Goal: Navigation & Orientation: Find specific page/section

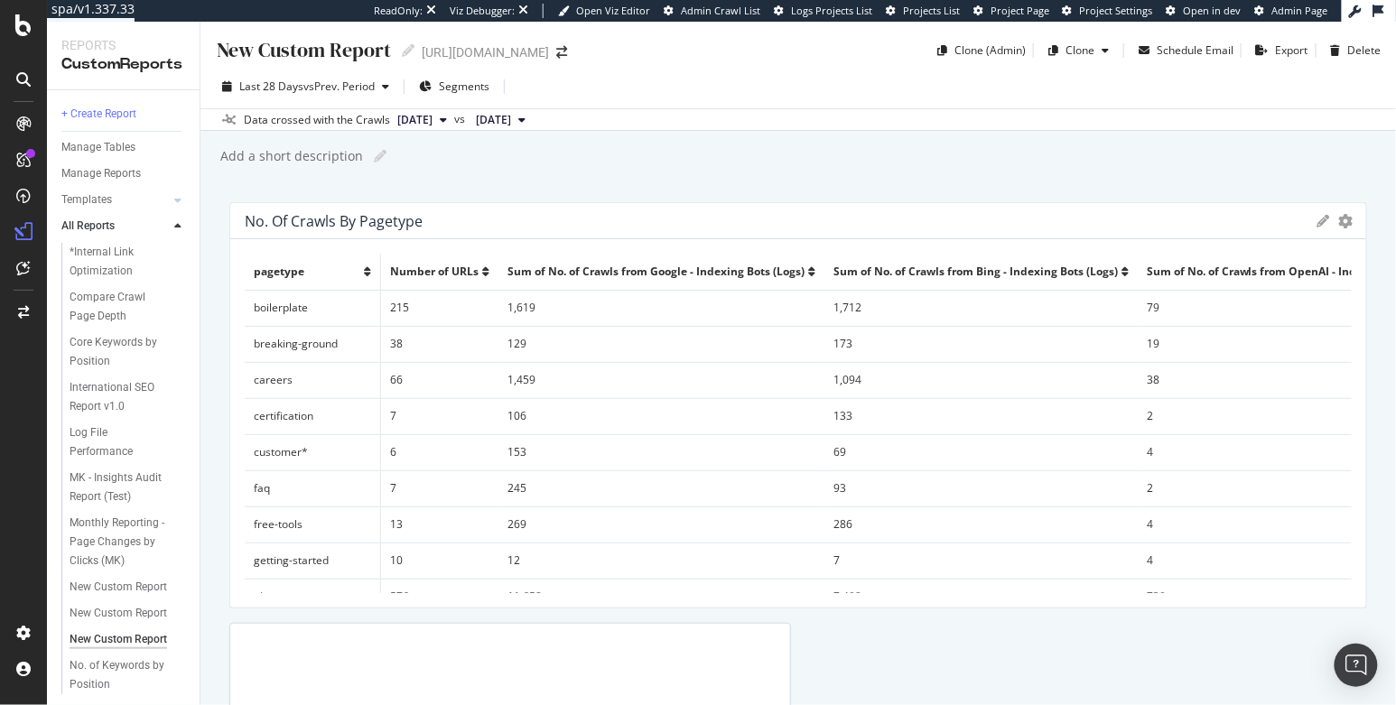
scroll to position [171, 0]
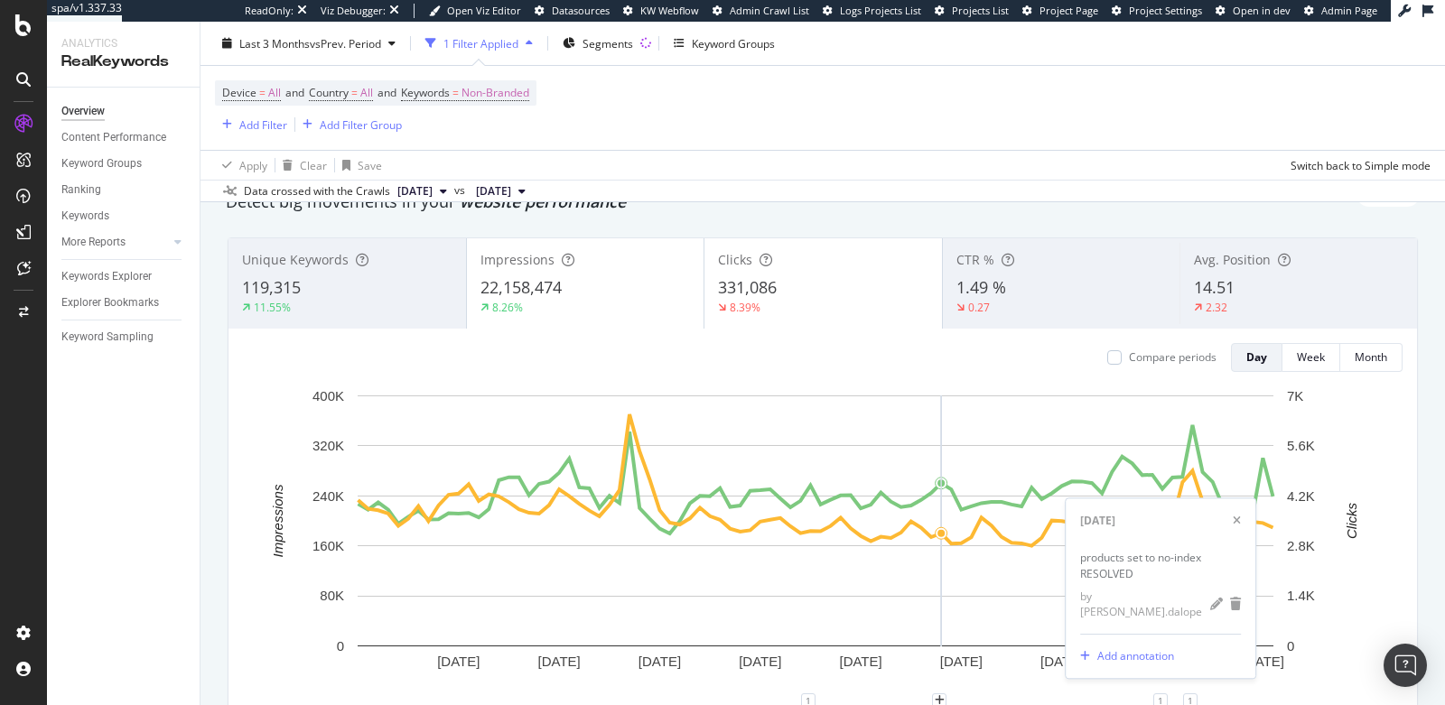
scroll to position [79, 0]
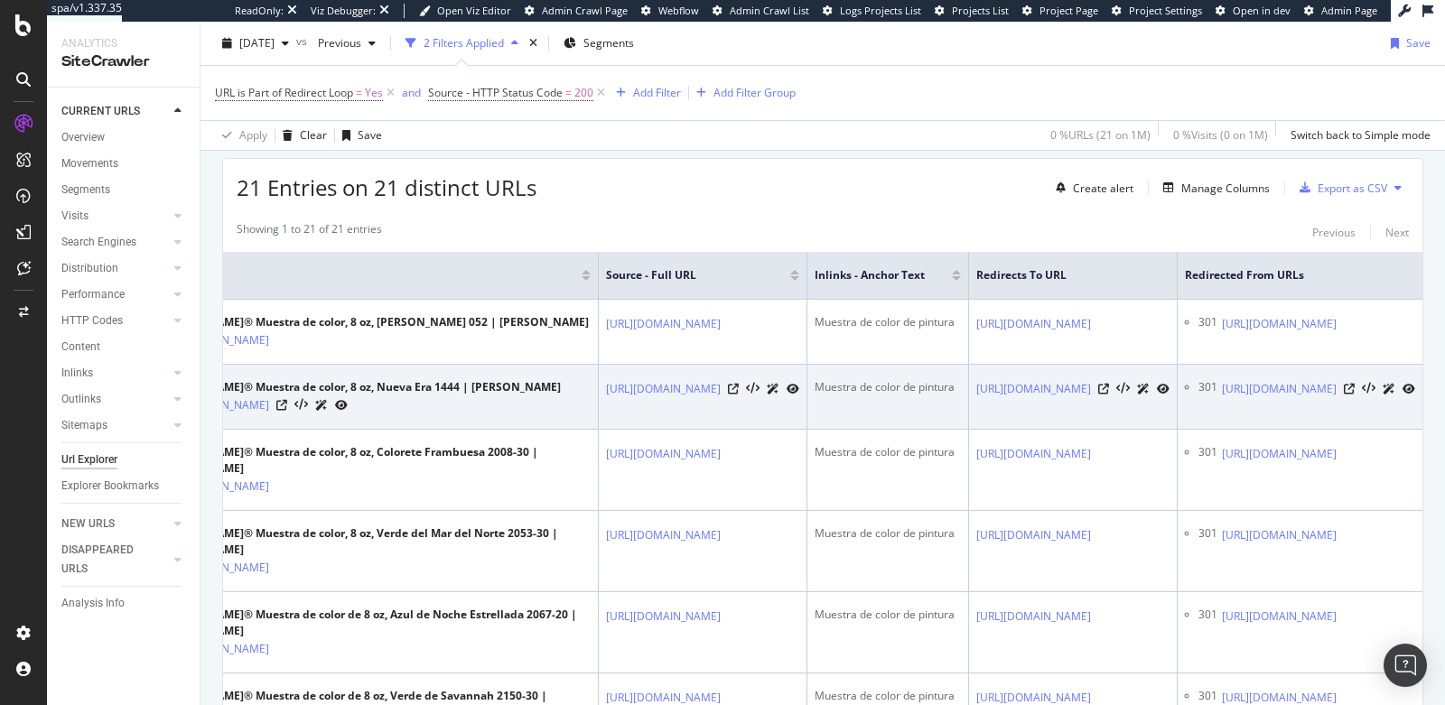
scroll to position [0, 768]
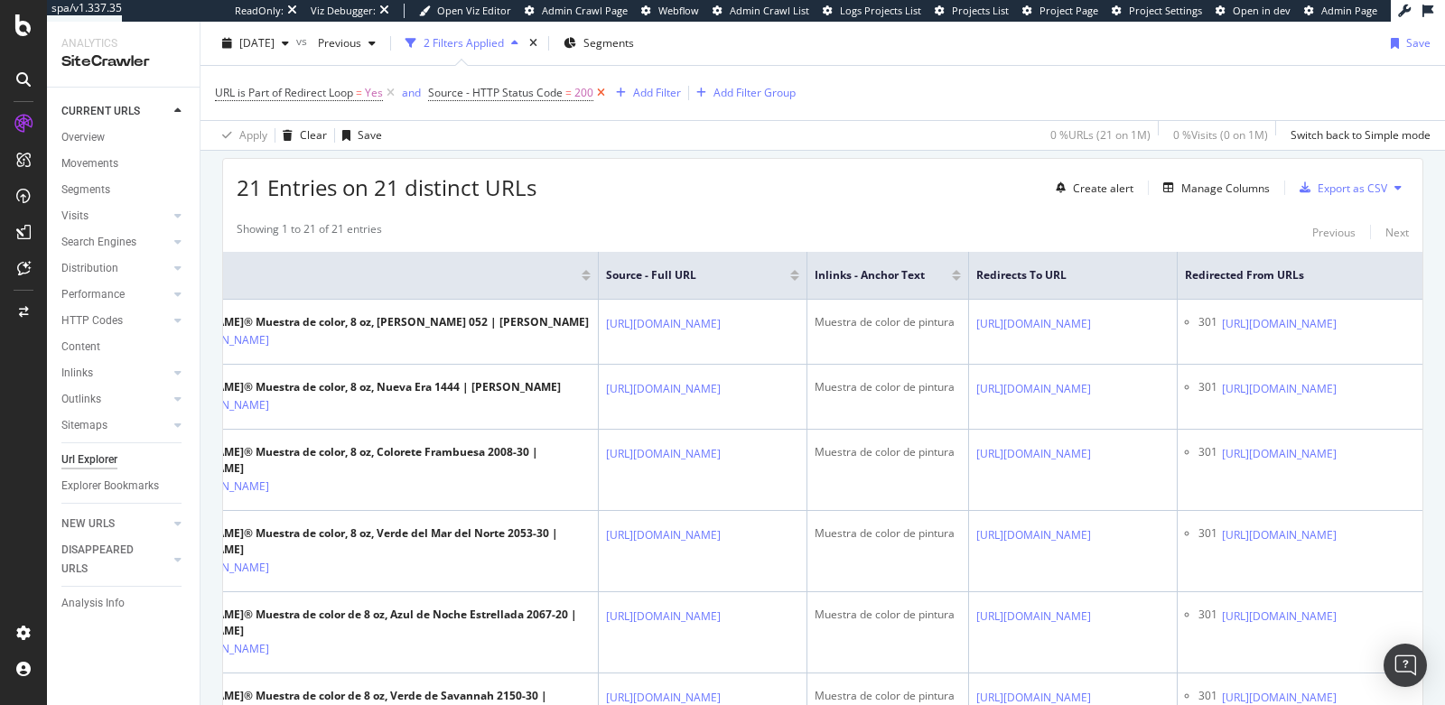
click at [601, 97] on icon at bounding box center [600, 93] width 15 height 18
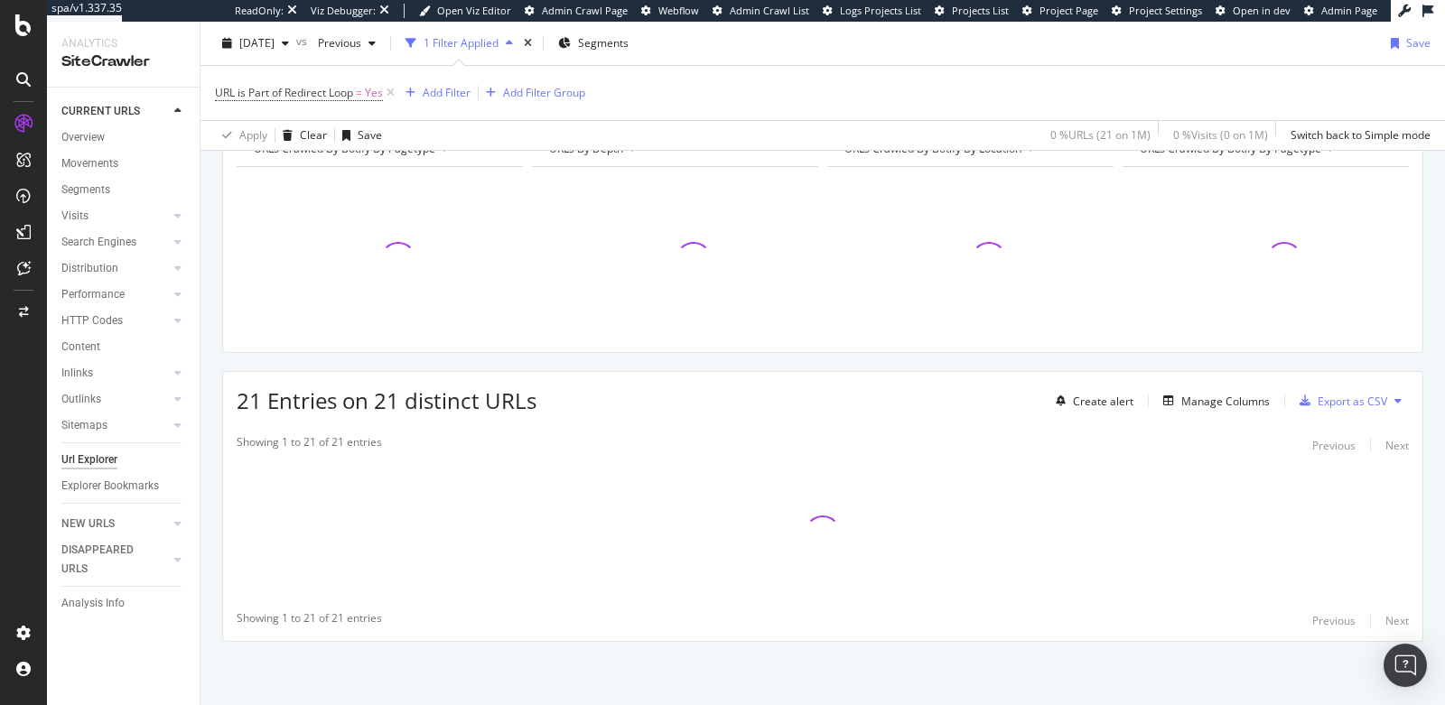
scroll to position [213, 0]
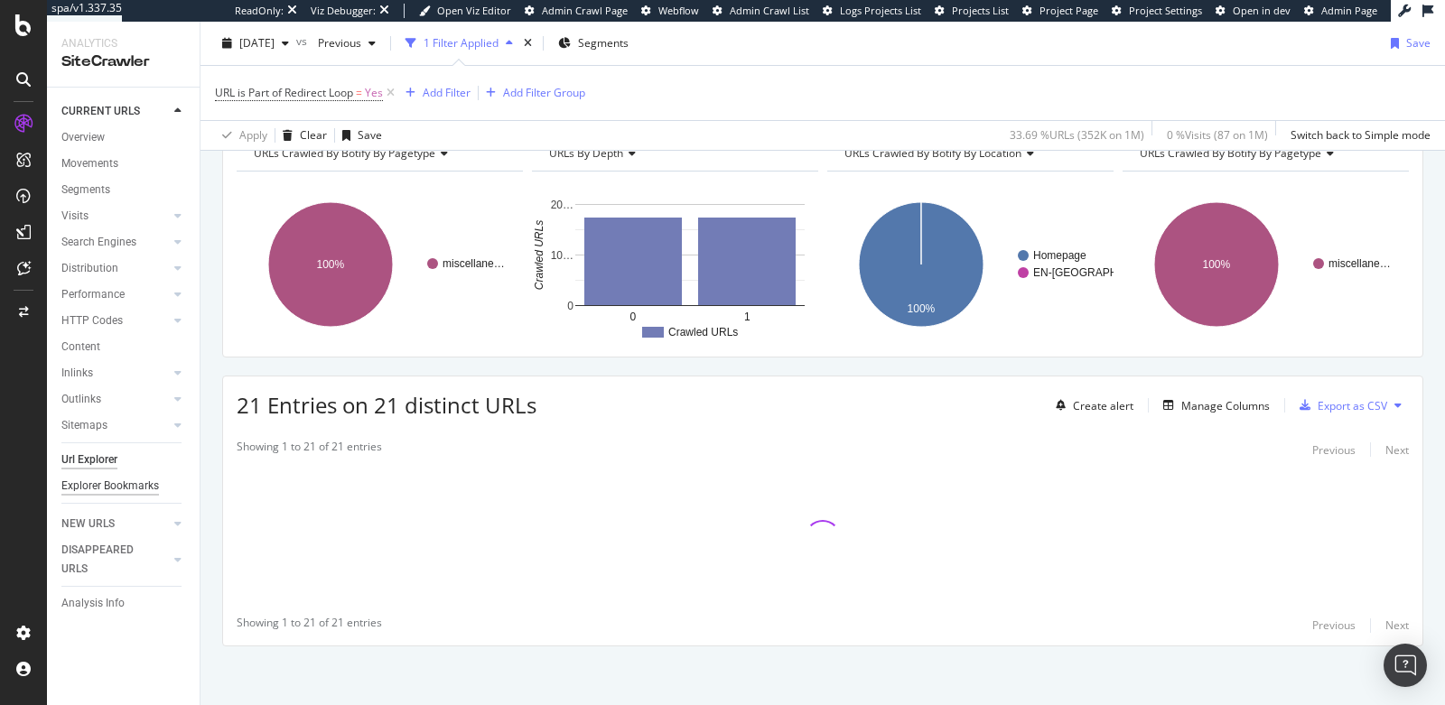
click at [81, 489] on div "Explorer Bookmarks" at bounding box center [110, 486] width 98 height 19
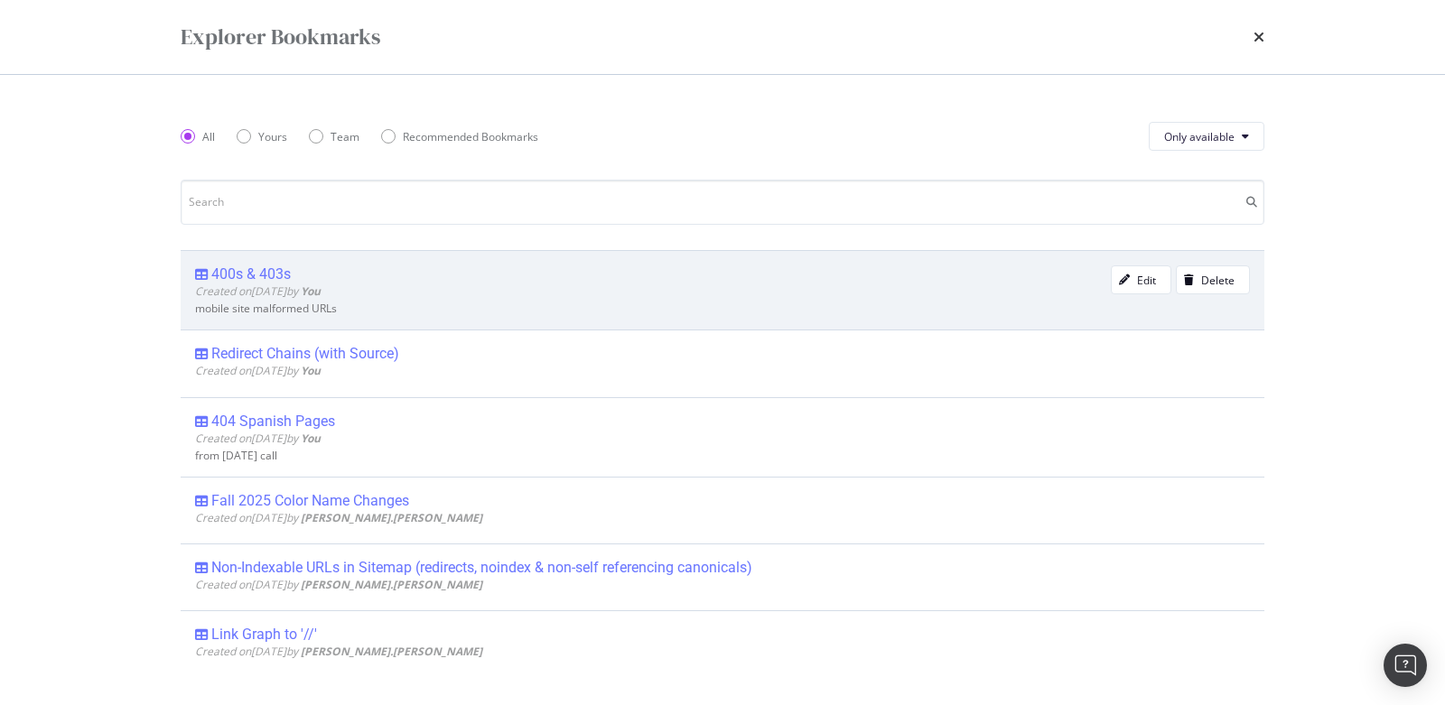
click at [266, 266] on div "400s & 403s" at bounding box center [250, 275] width 79 height 18
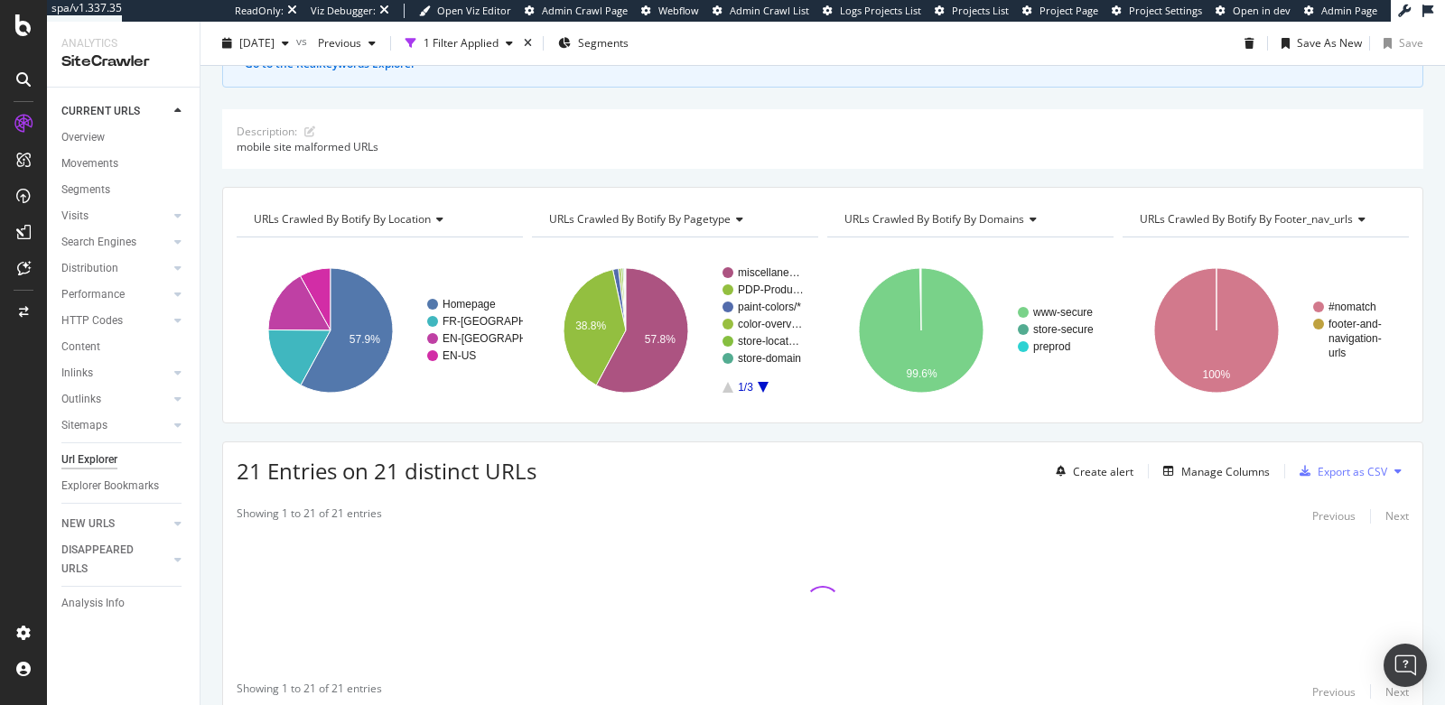
scroll to position [163, 0]
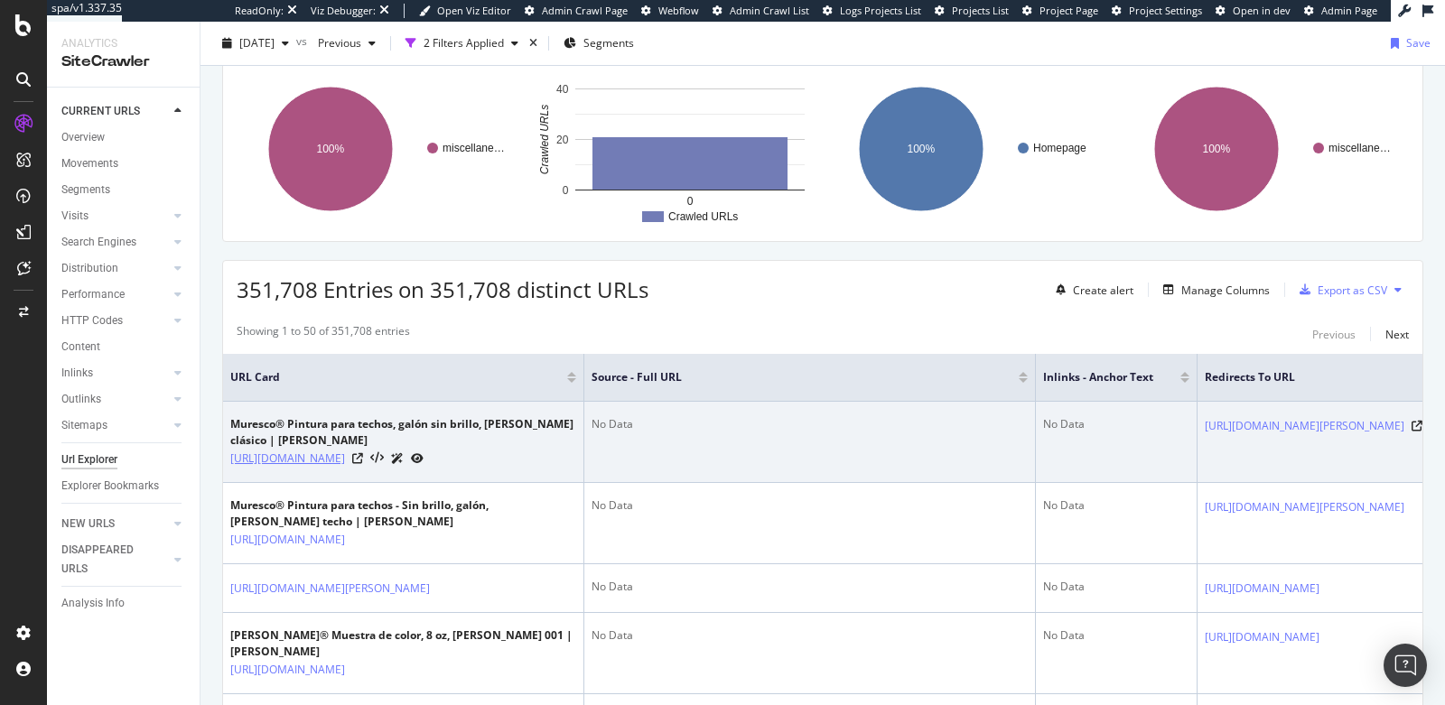
click at [345, 468] on link "https://www.benjaminmoore.com/es-us/product/muresco-ceiling-paint-flat-1-gallon…" at bounding box center [287, 459] width 115 height 18
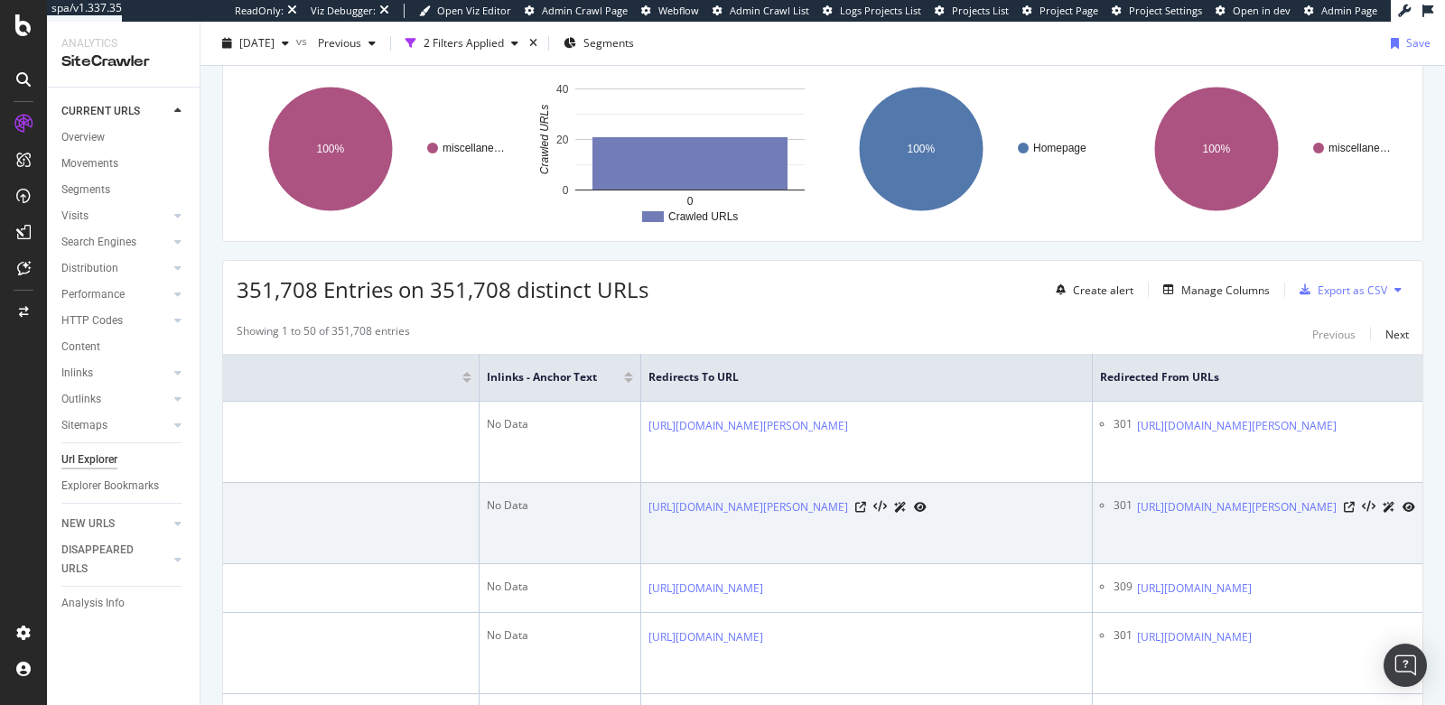
scroll to position [0, 677]
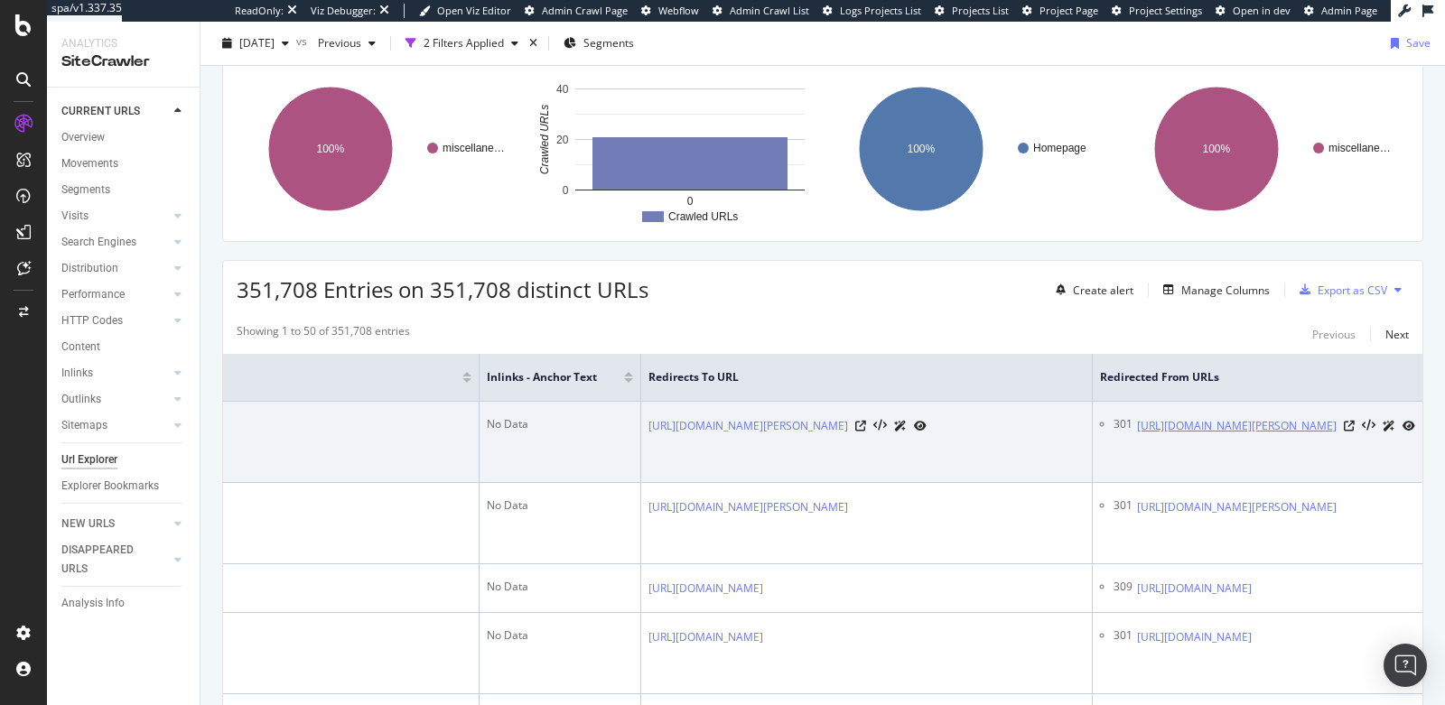
click at [1137, 435] on link "https://www.benjaminmoore.com/es-us/product/muresco-ceiling-paint-flat-1-gallon…" at bounding box center [1237, 426] width 200 height 18
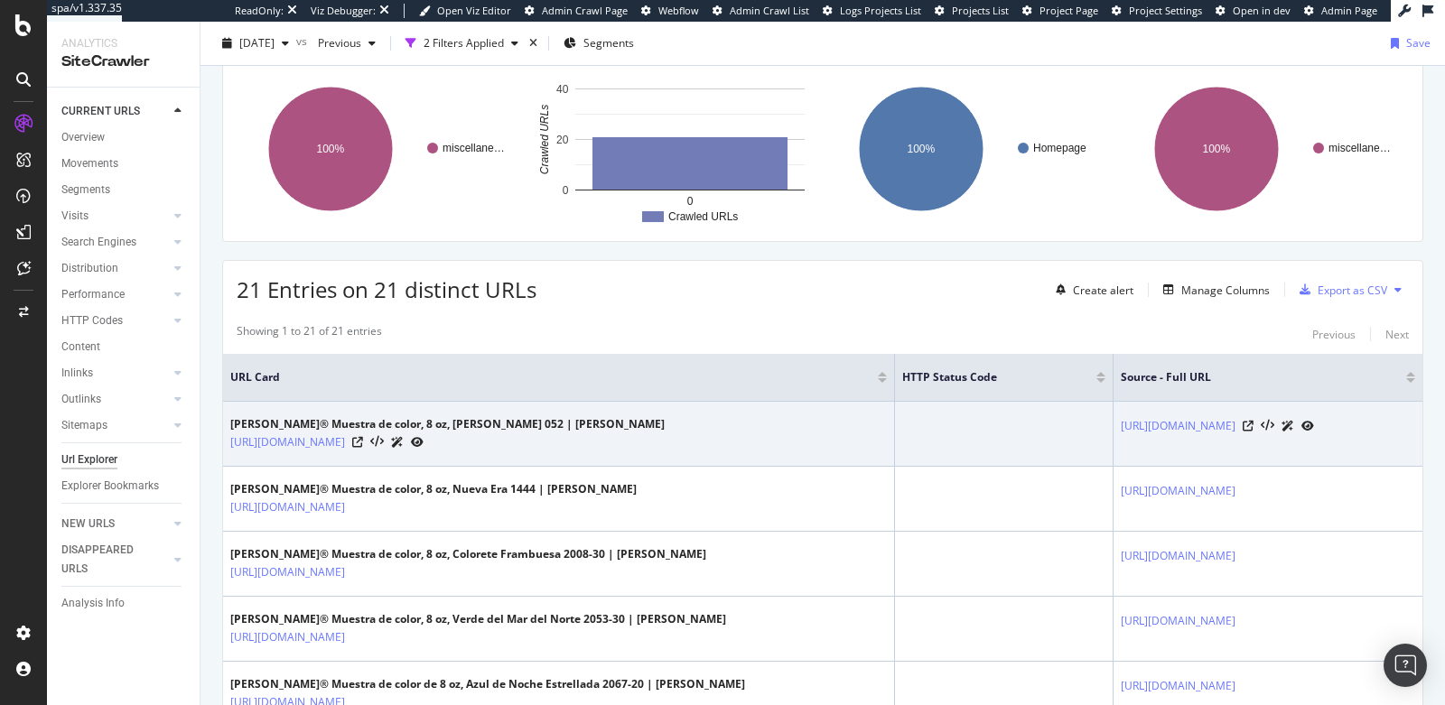
scroll to position [256, 0]
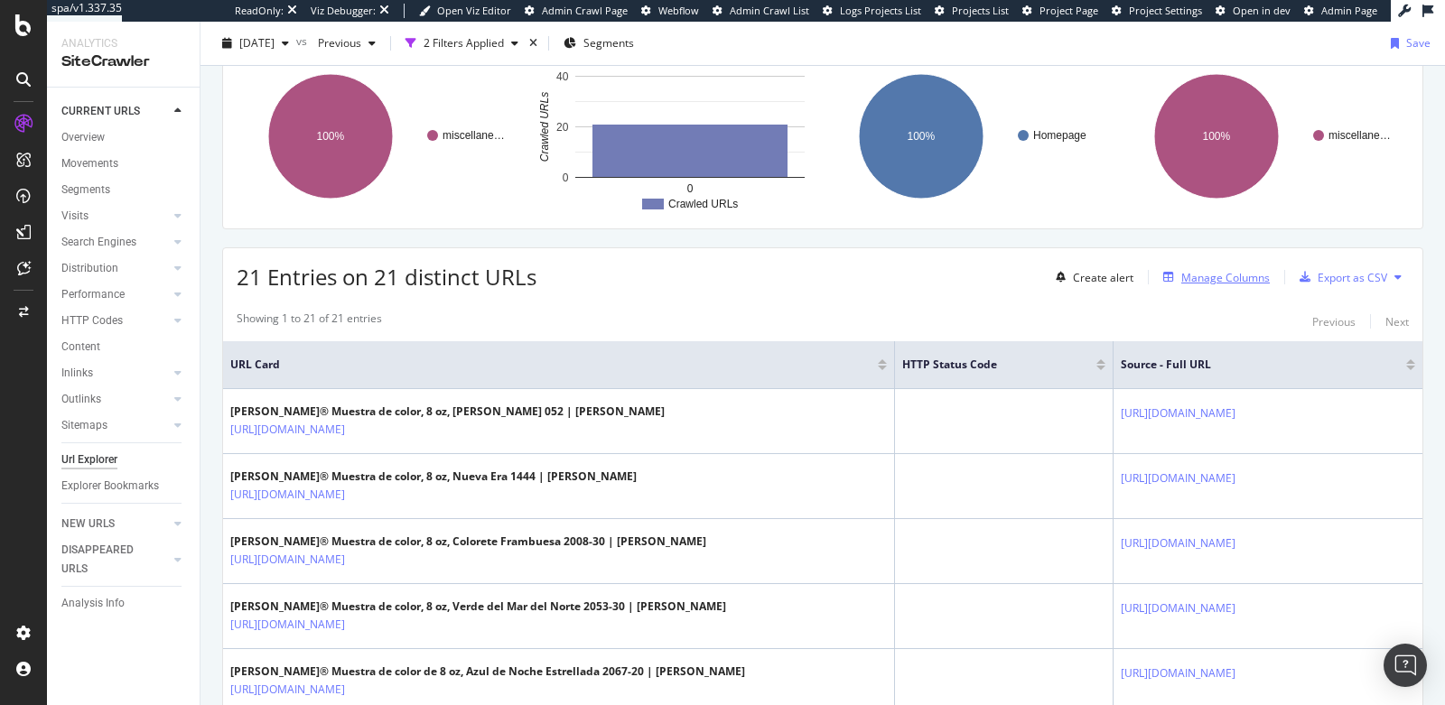
click at [1203, 273] on div "Manage Columns" at bounding box center [1225, 277] width 89 height 15
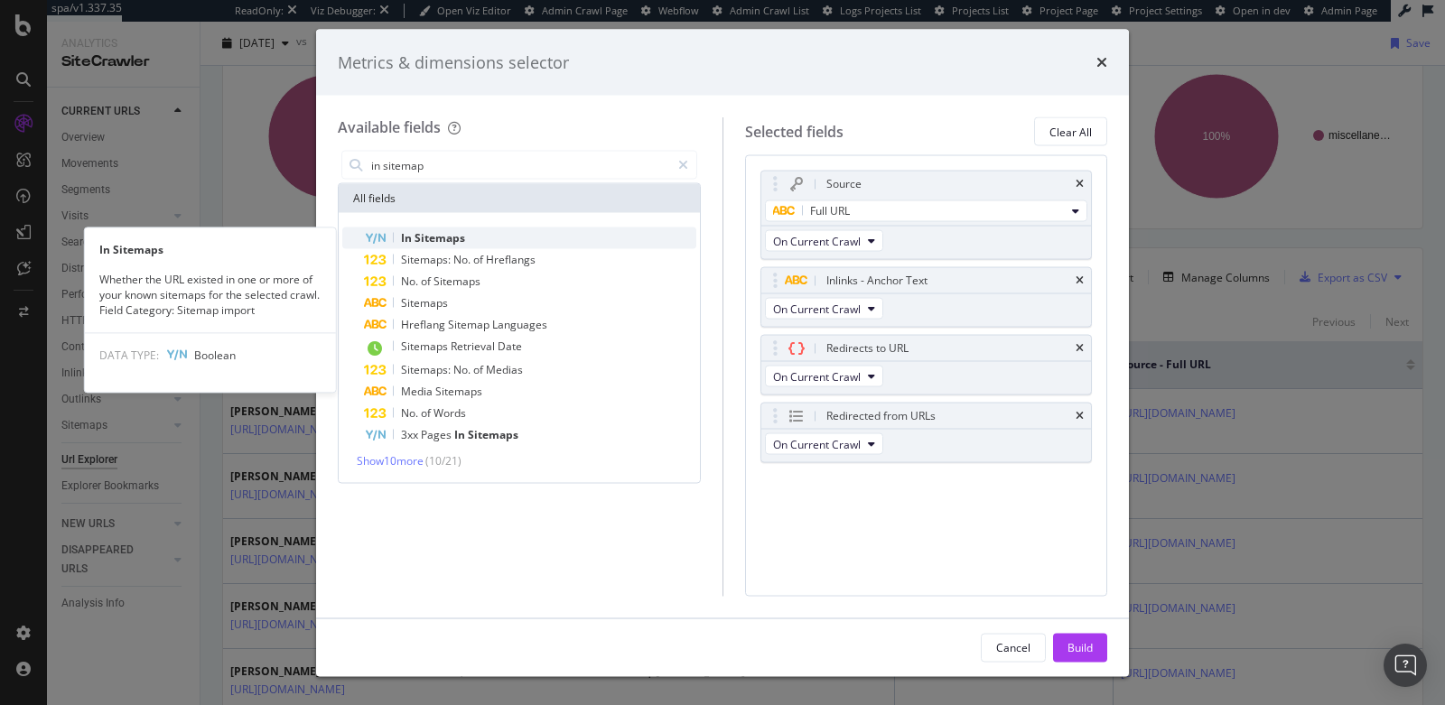
type input "in sitemap"
click at [443, 239] on span "Sitemaps" at bounding box center [440, 237] width 51 height 15
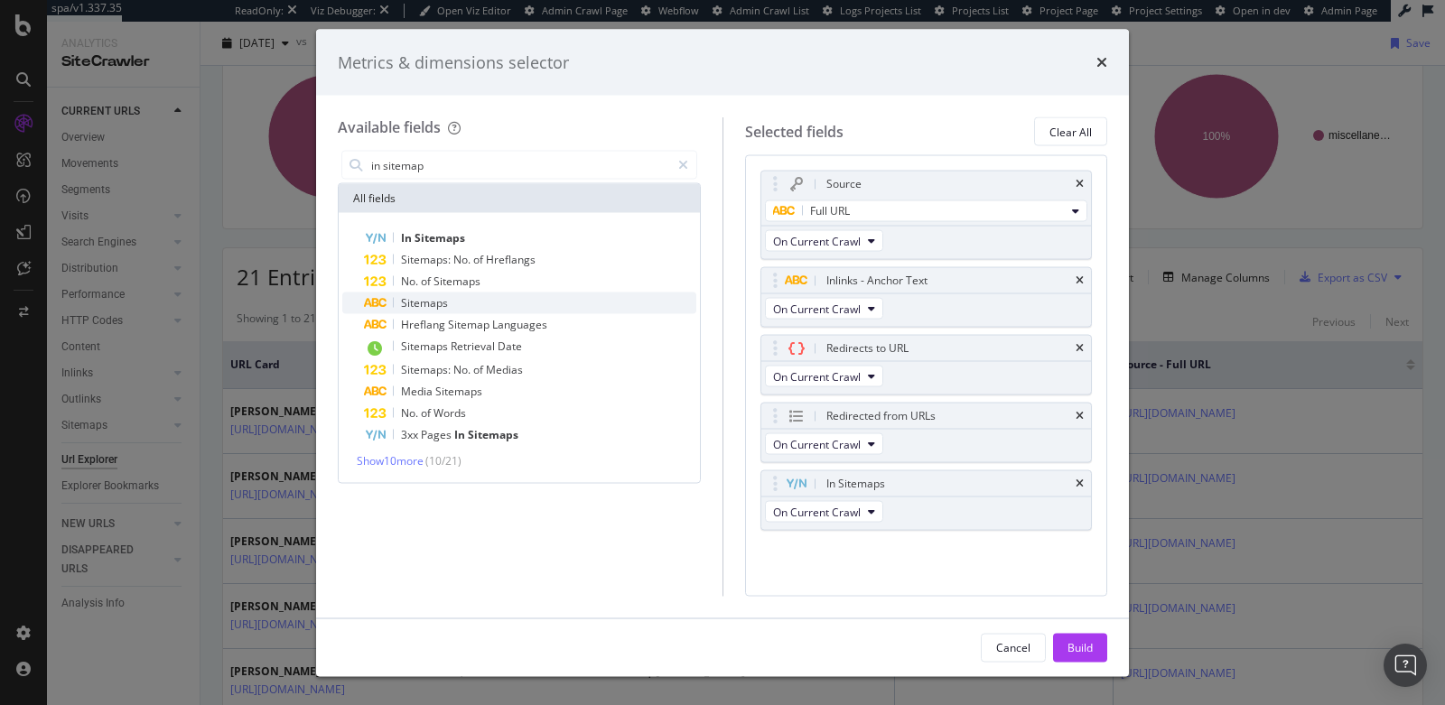
click at [443, 304] on span "Sitemaps" at bounding box center [424, 302] width 47 height 15
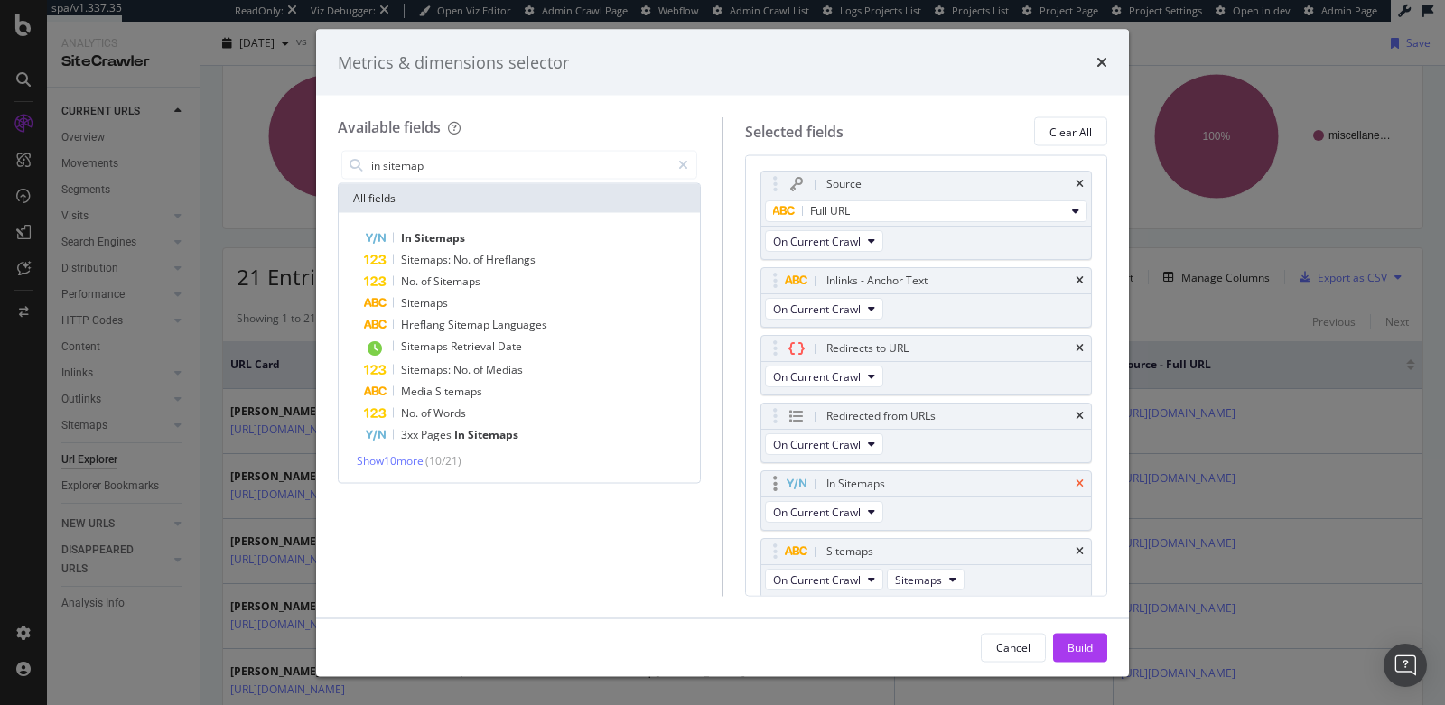
click at [1081, 480] on icon "times" at bounding box center [1080, 484] width 8 height 11
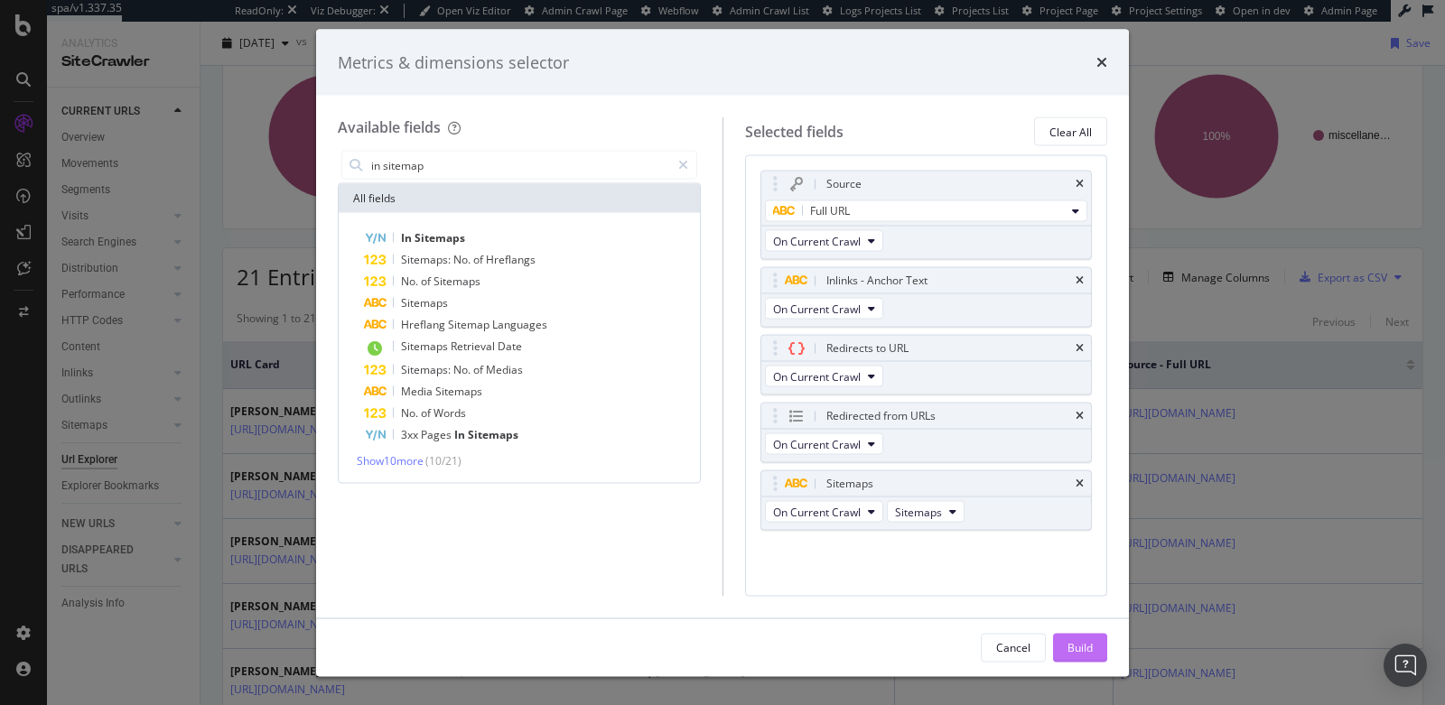
click at [1074, 648] on div "Build" at bounding box center [1080, 646] width 25 height 15
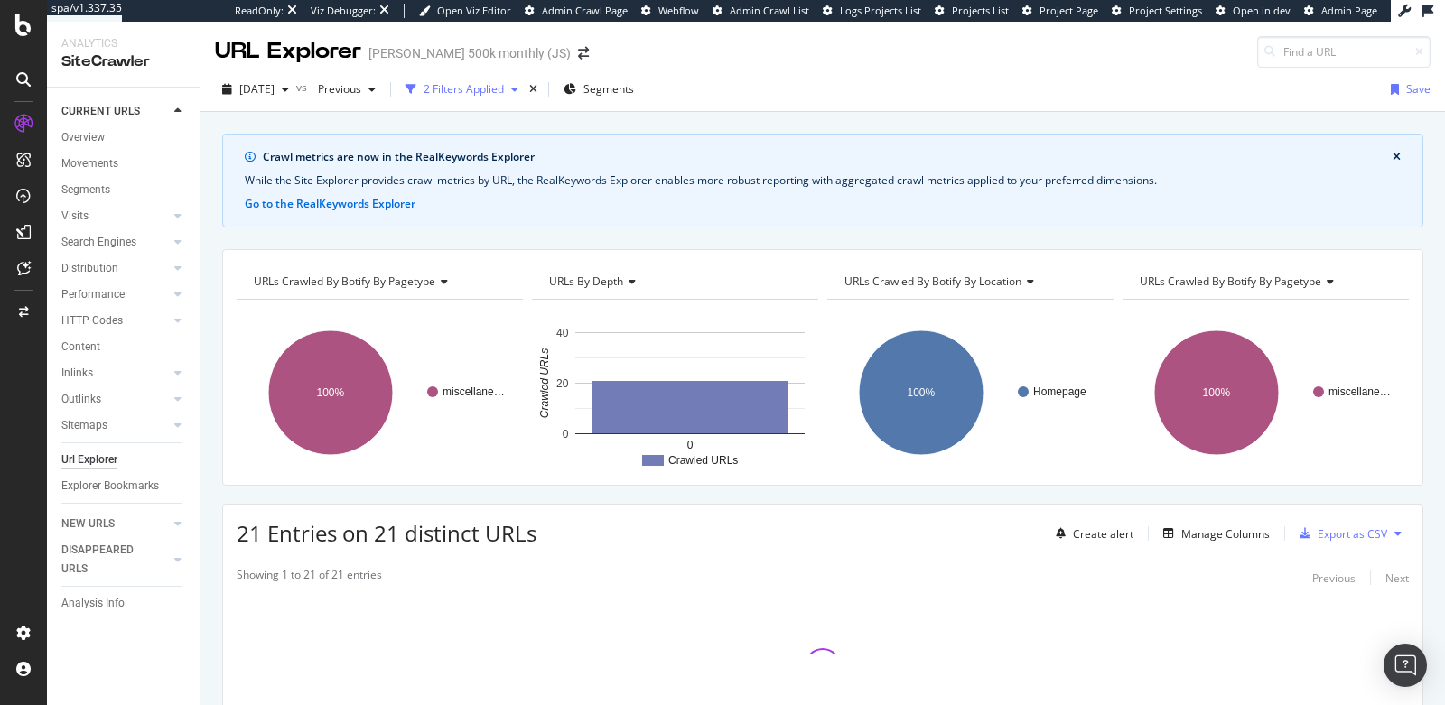
click at [504, 93] on div "2 Filters Applied" at bounding box center [464, 88] width 80 height 15
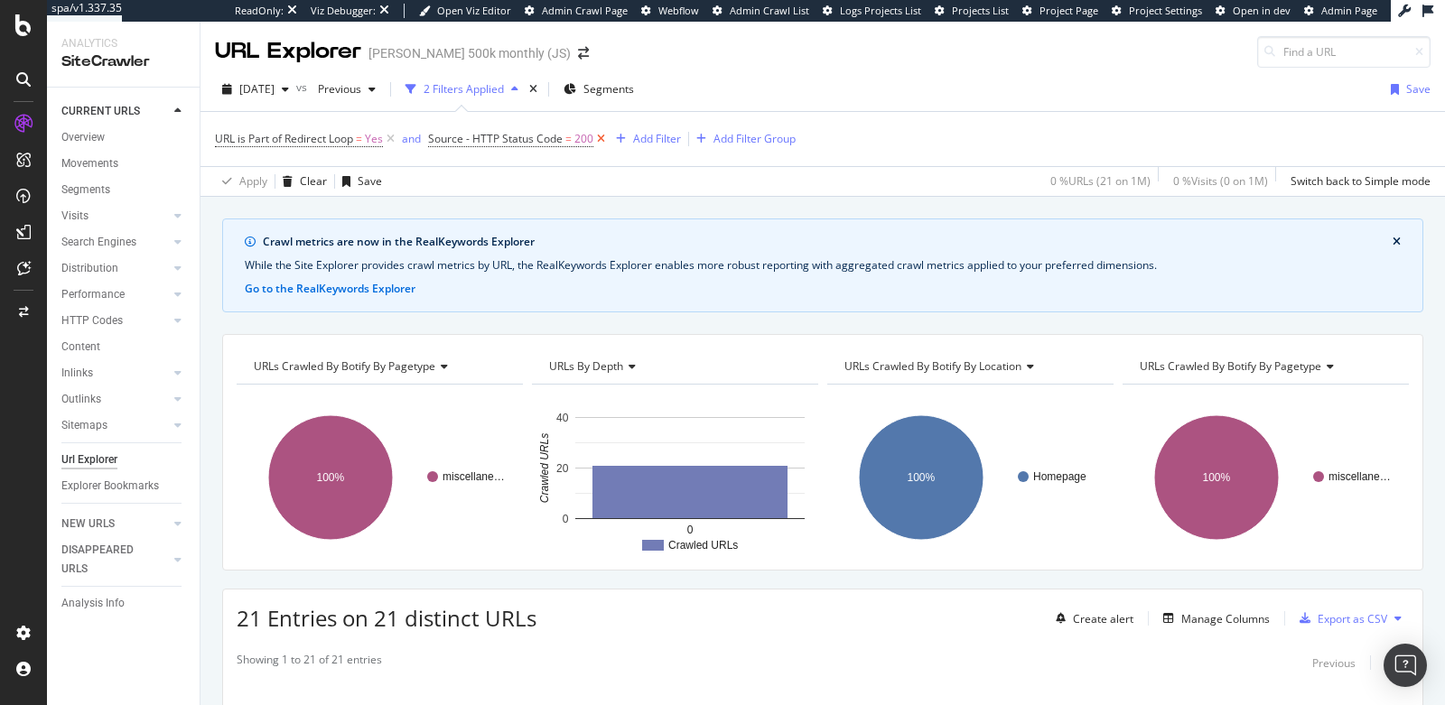
click at [601, 137] on icon at bounding box center [600, 139] width 15 height 18
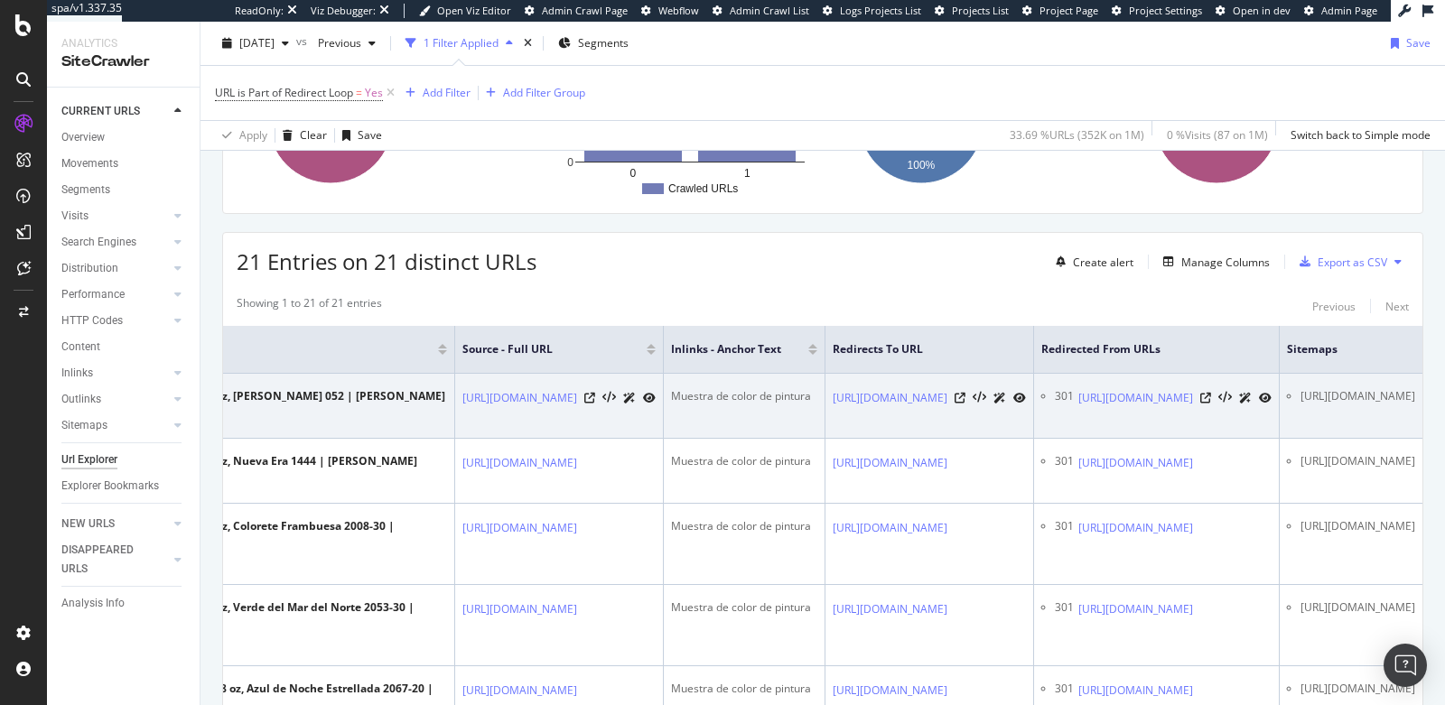
scroll to position [350, 0]
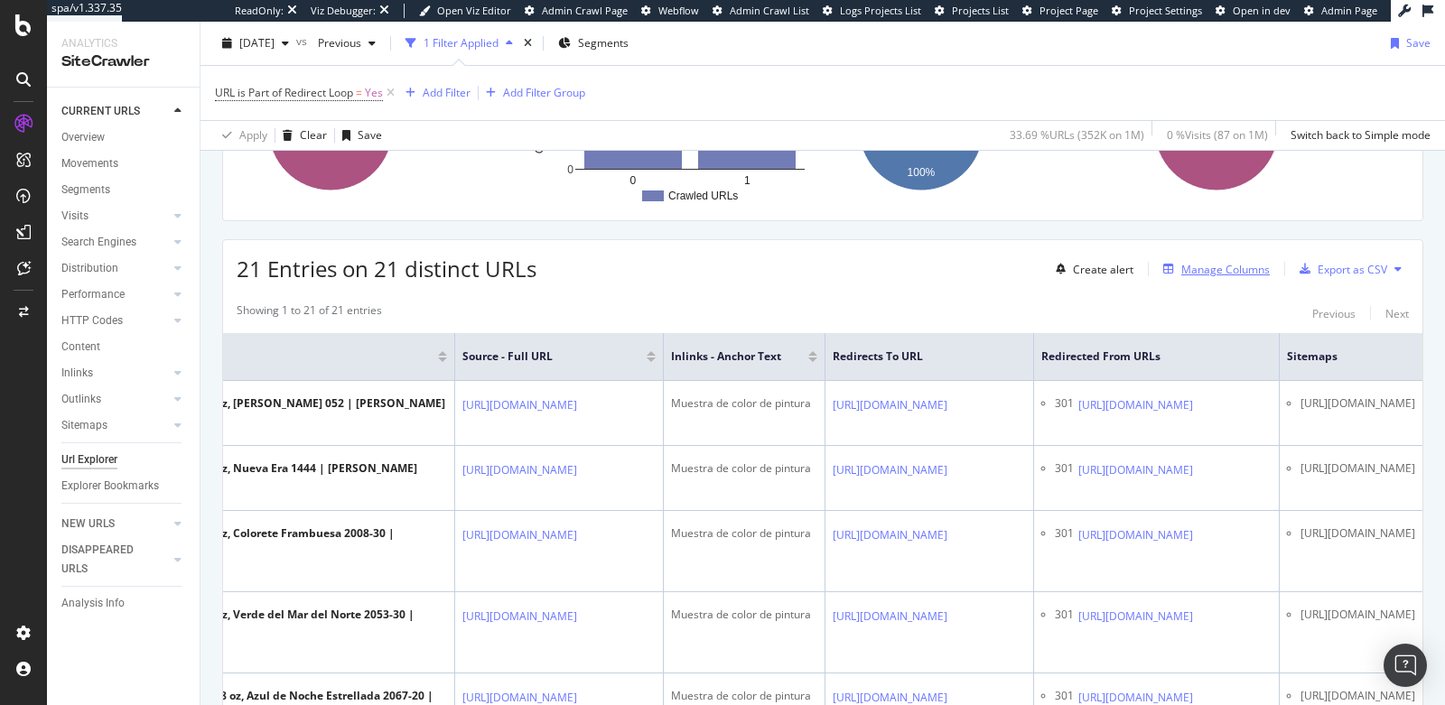
click at [1233, 266] on div "Manage Columns" at bounding box center [1225, 269] width 89 height 15
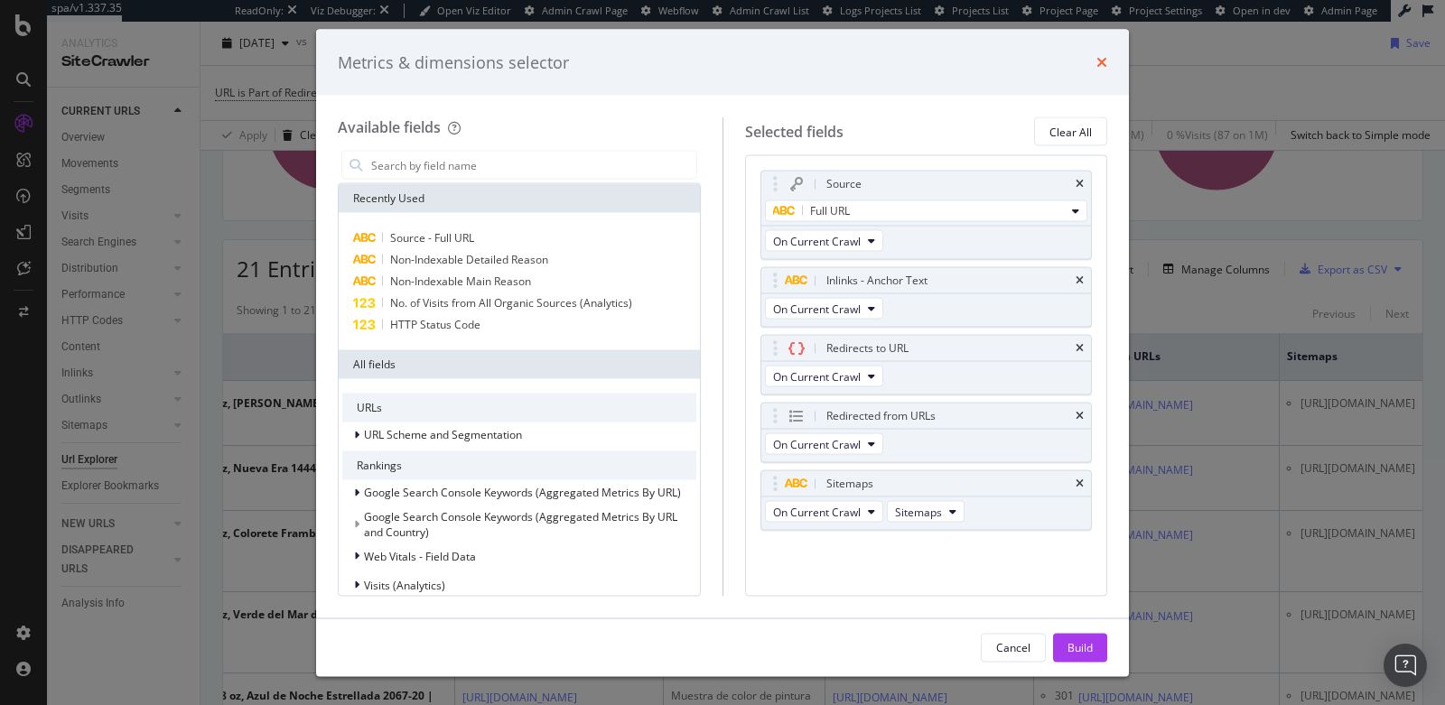
click at [1096, 57] on icon "times" at bounding box center [1101, 62] width 11 height 14
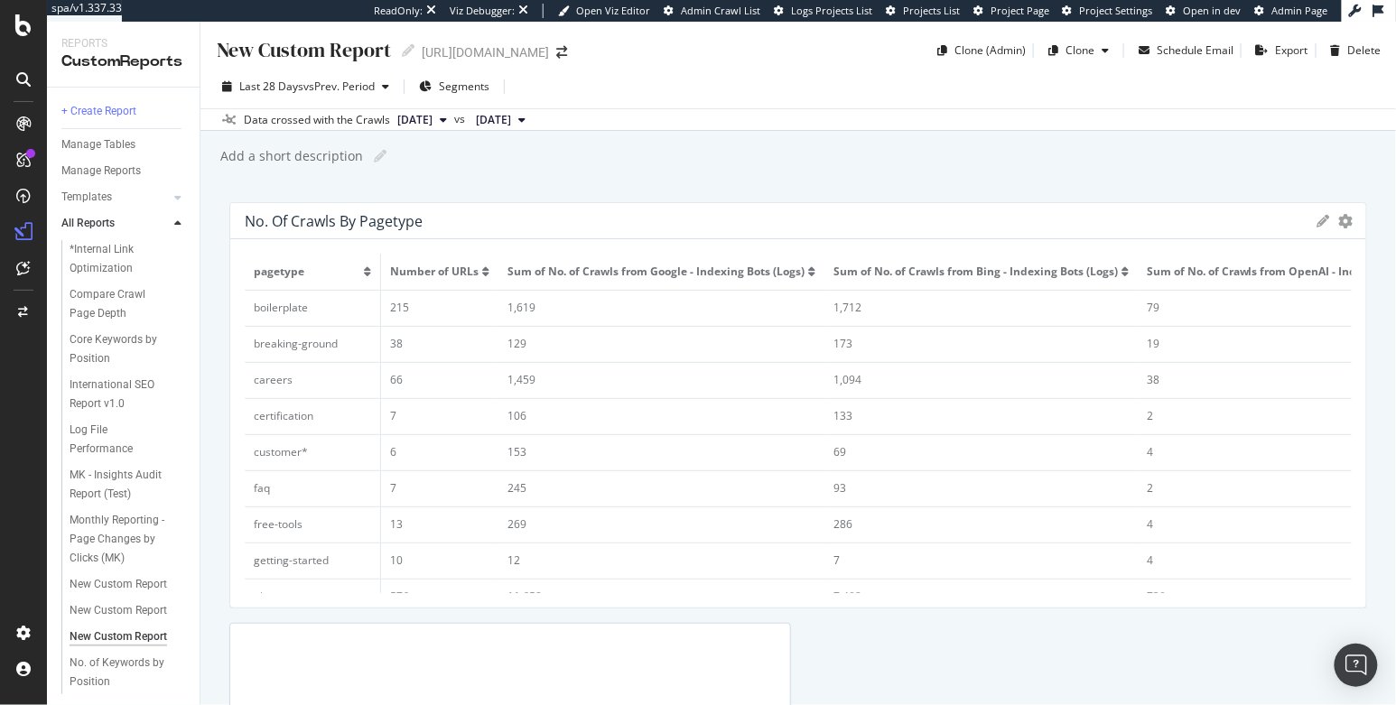
scroll to position [19, 0]
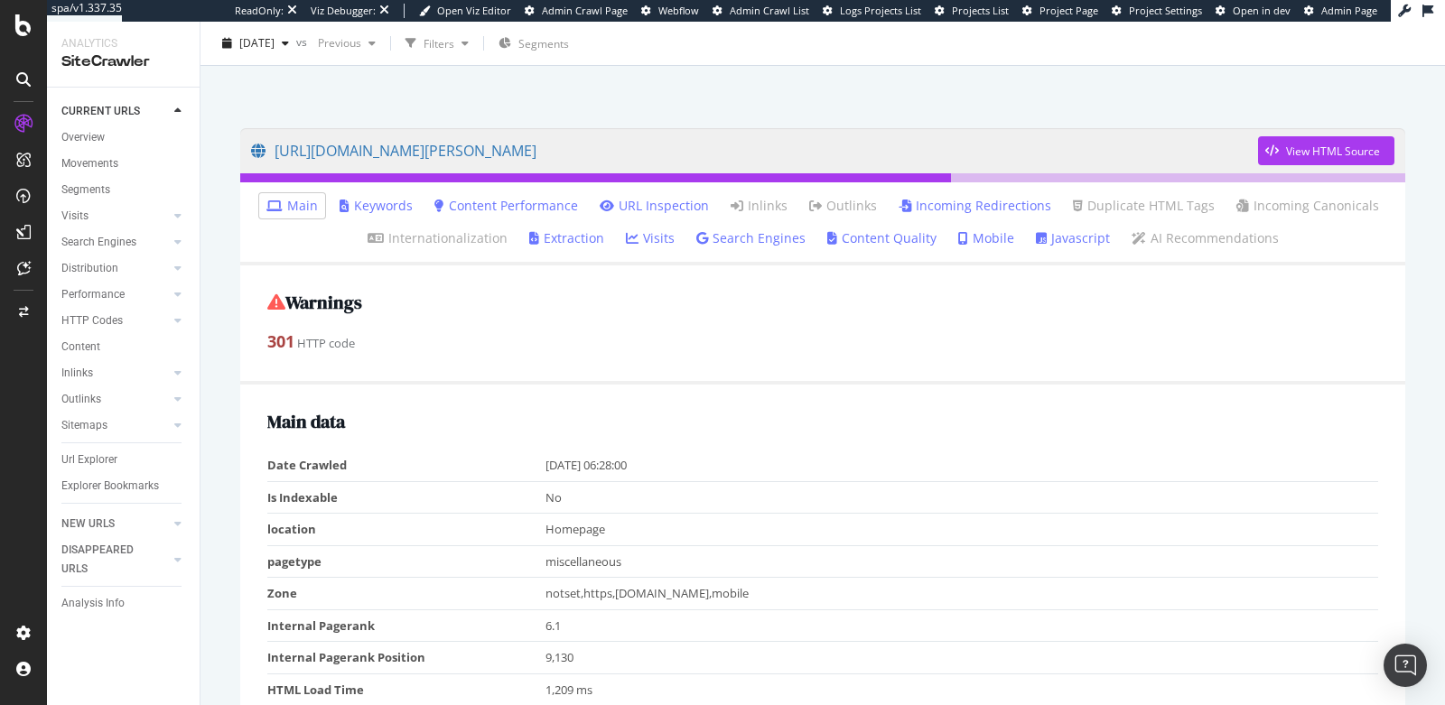
scroll to position [89, 0]
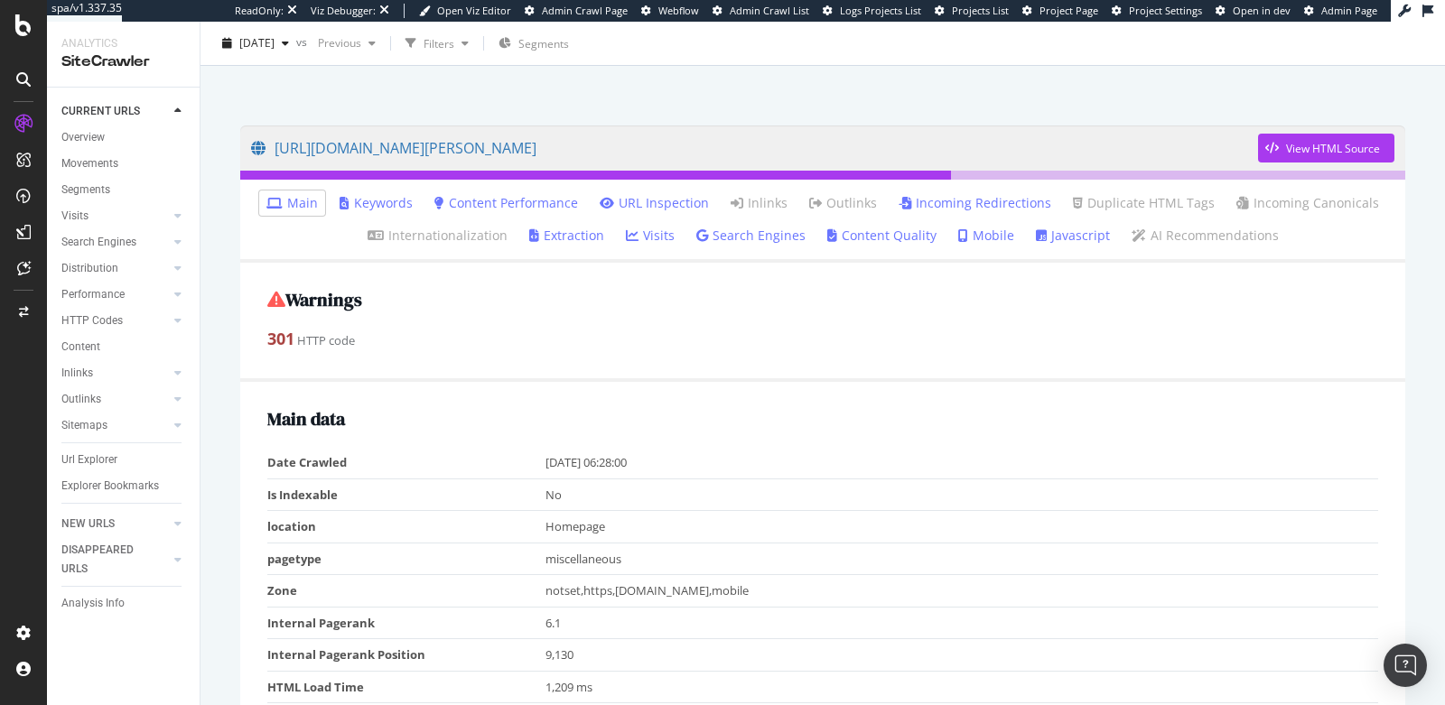
click at [944, 199] on link "Incoming Redirections" at bounding box center [975, 203] width 153 height 18
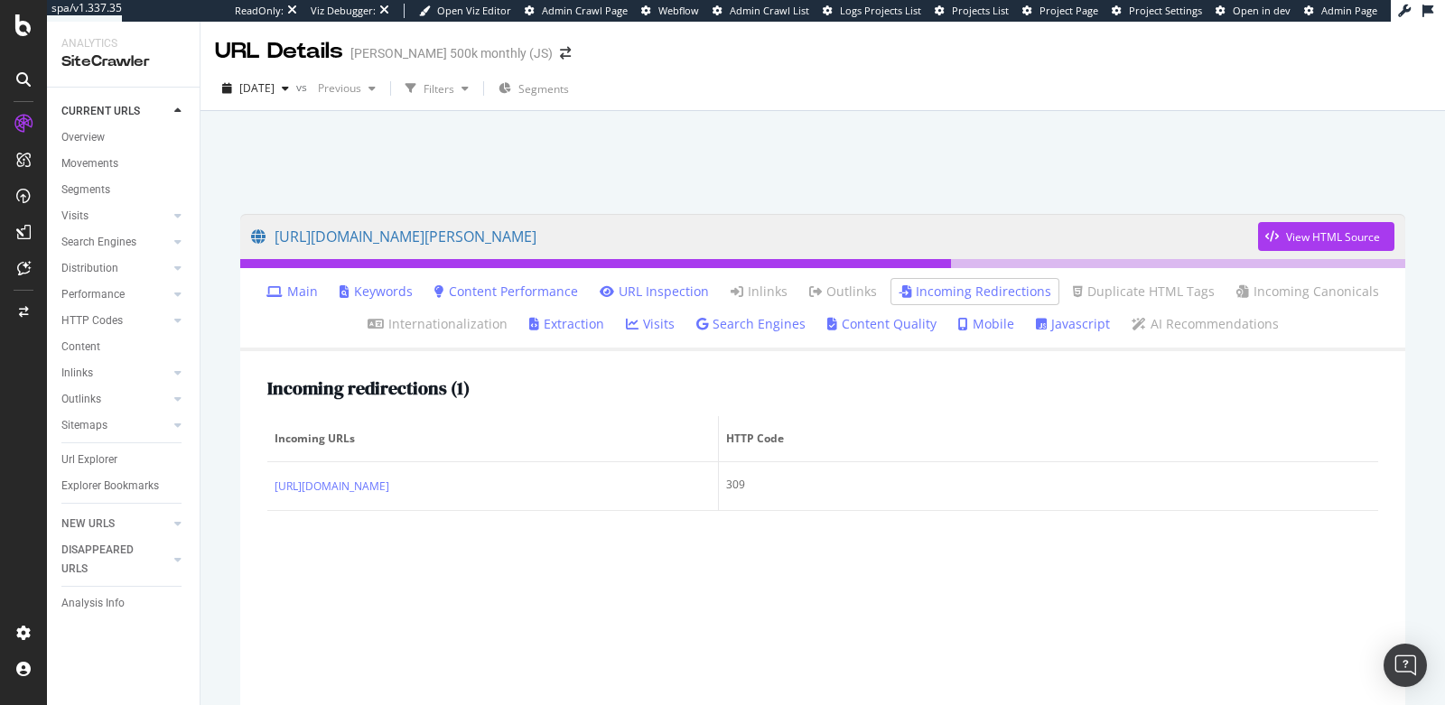
scroll to position [100, 0]
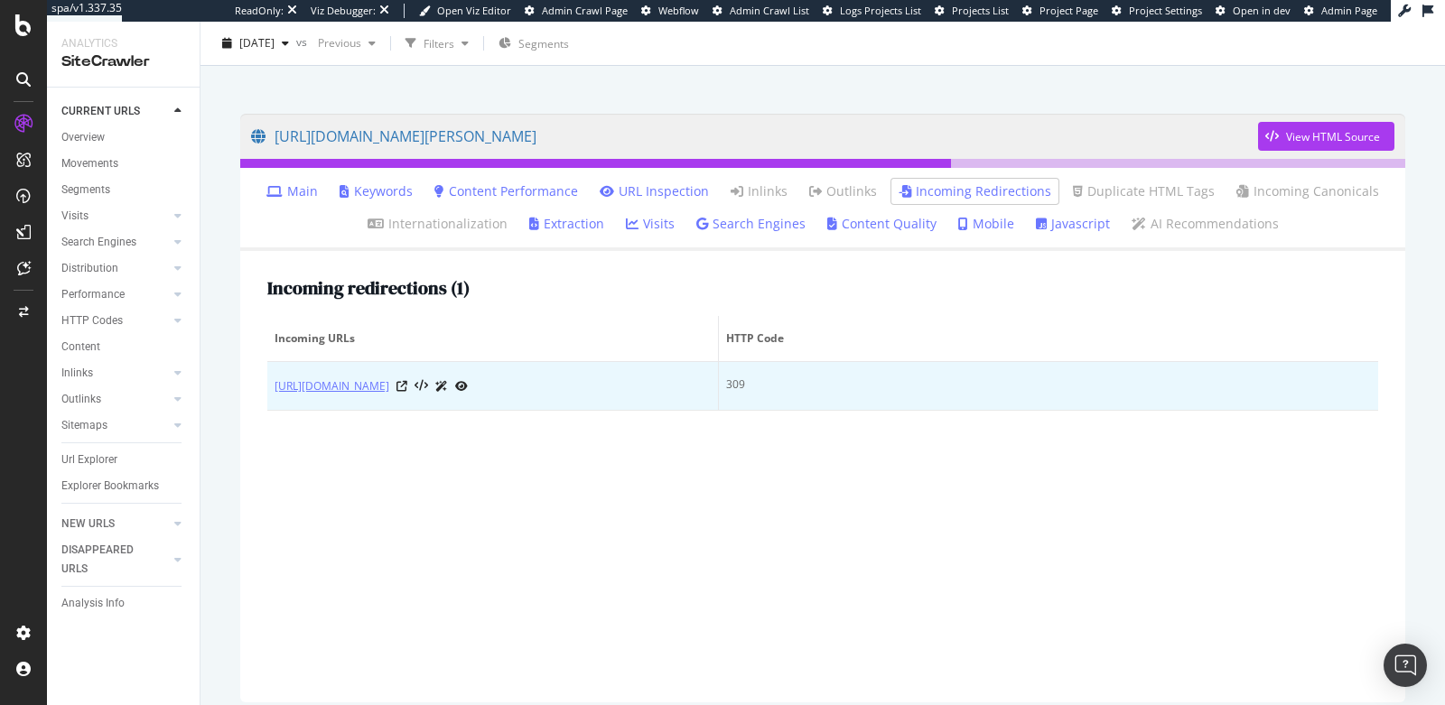
click at [389, 380] on link "https://www.benjaminmoore.com/es-us/product/muresco-ceiling-paint-flat-1-gallon…" at bounding box center [332, 387] width 115 height 18
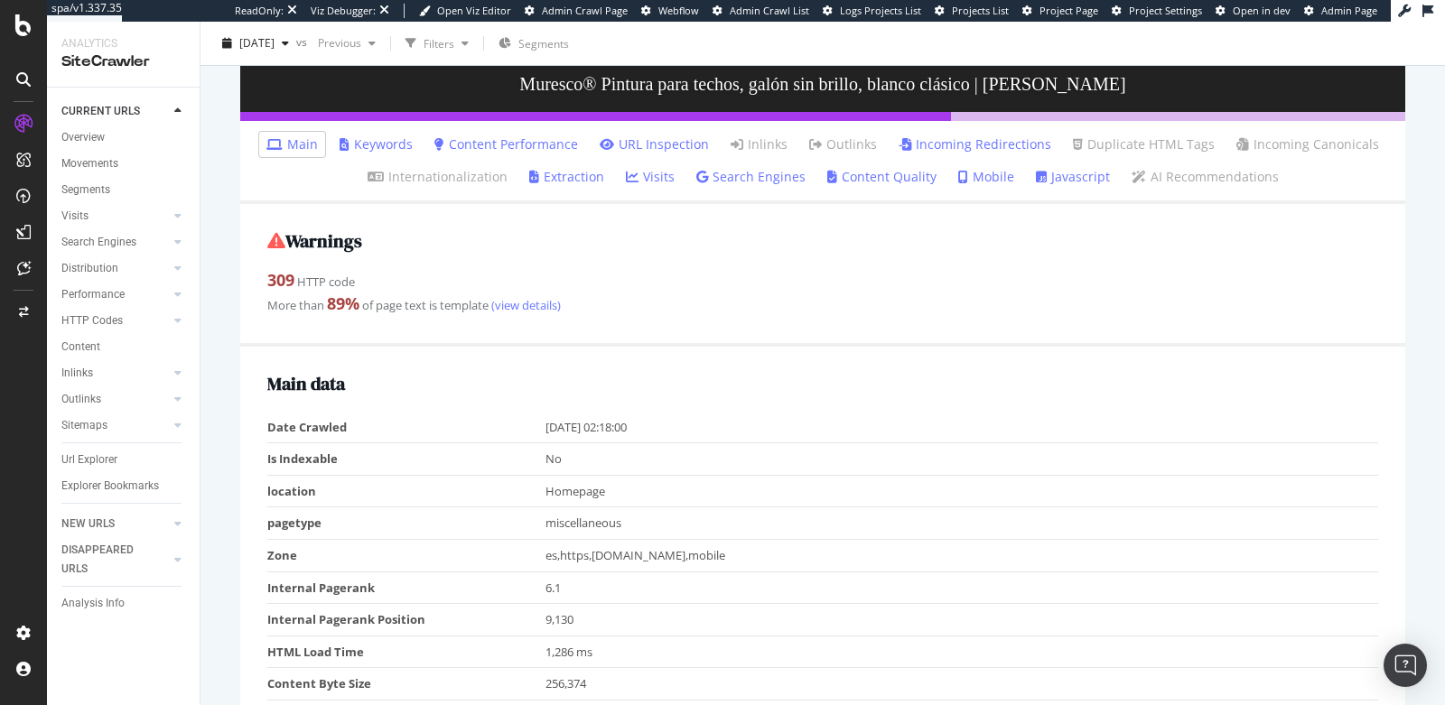
scroll to position [223, 0]
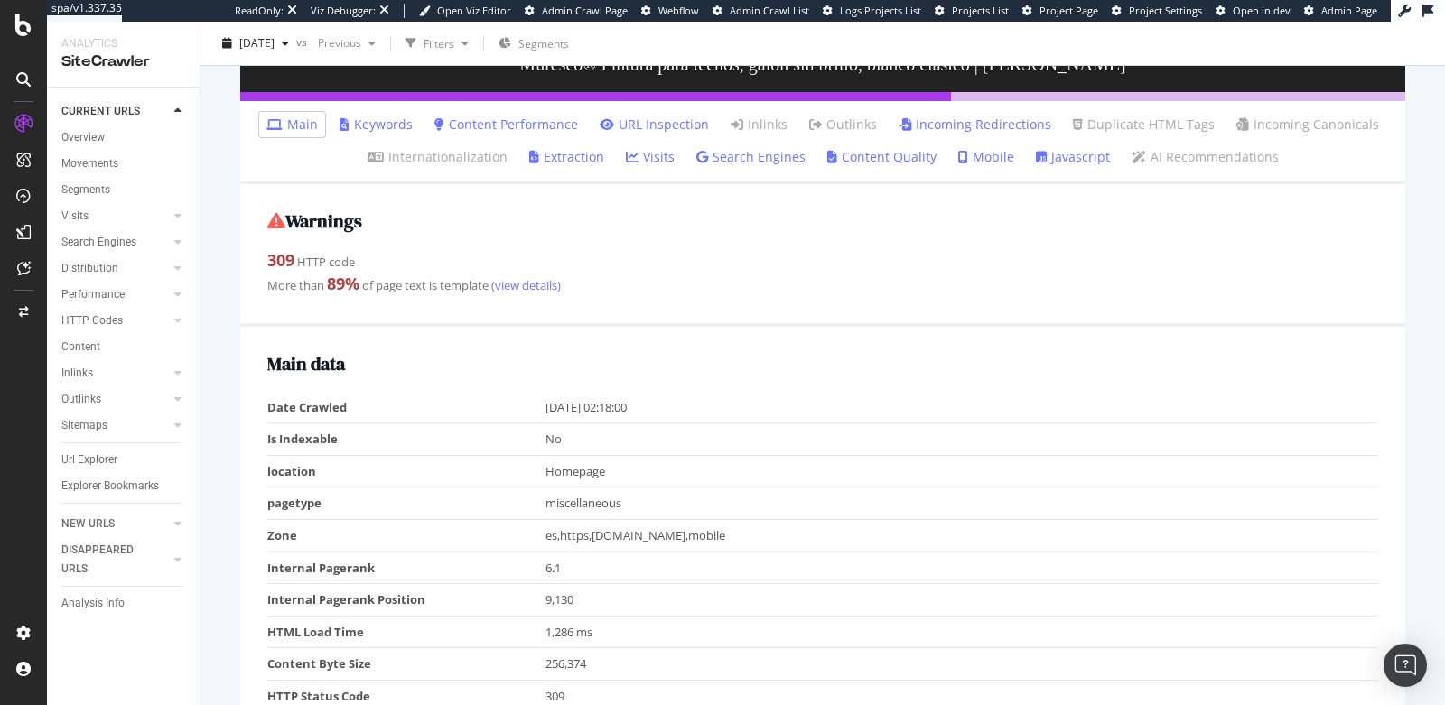
click at [959, 127] on link "Incoming Redirections" at bounding box center [975, 125] width 153 height 18
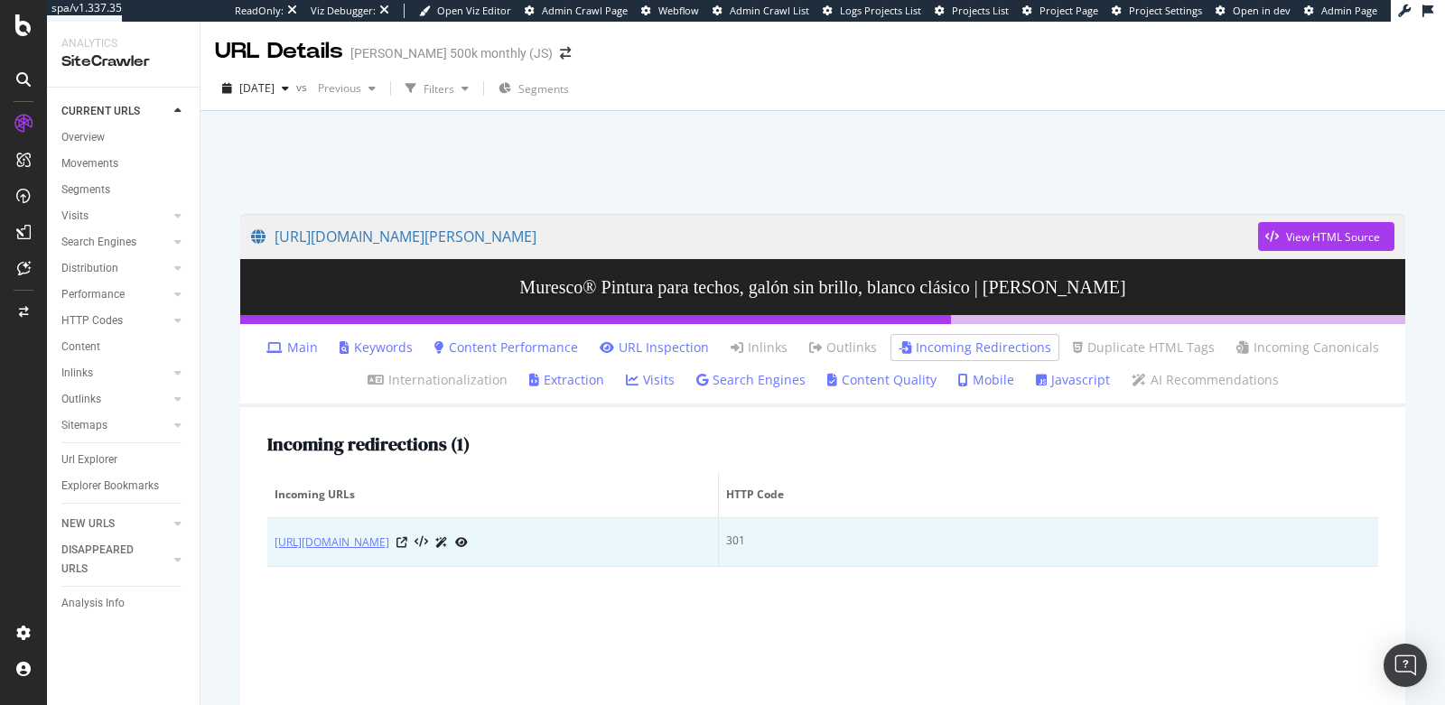
click at [389, 552] on link "[URL][DOMAIN_NAME]" at bounding box center [332, 543] width 115 height 18
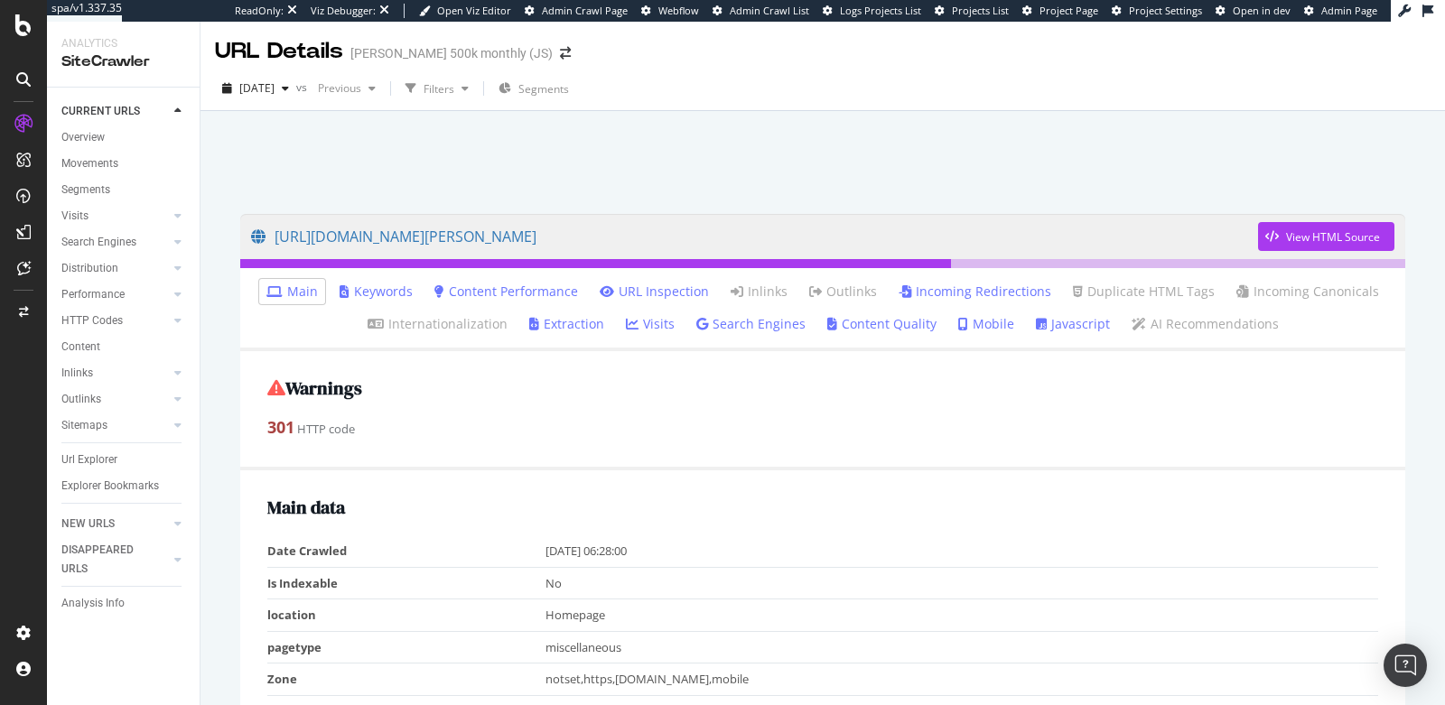
click at [930, 291] on link "Incoming Redirections" at bounding box center [975, 292] width 153 height 18
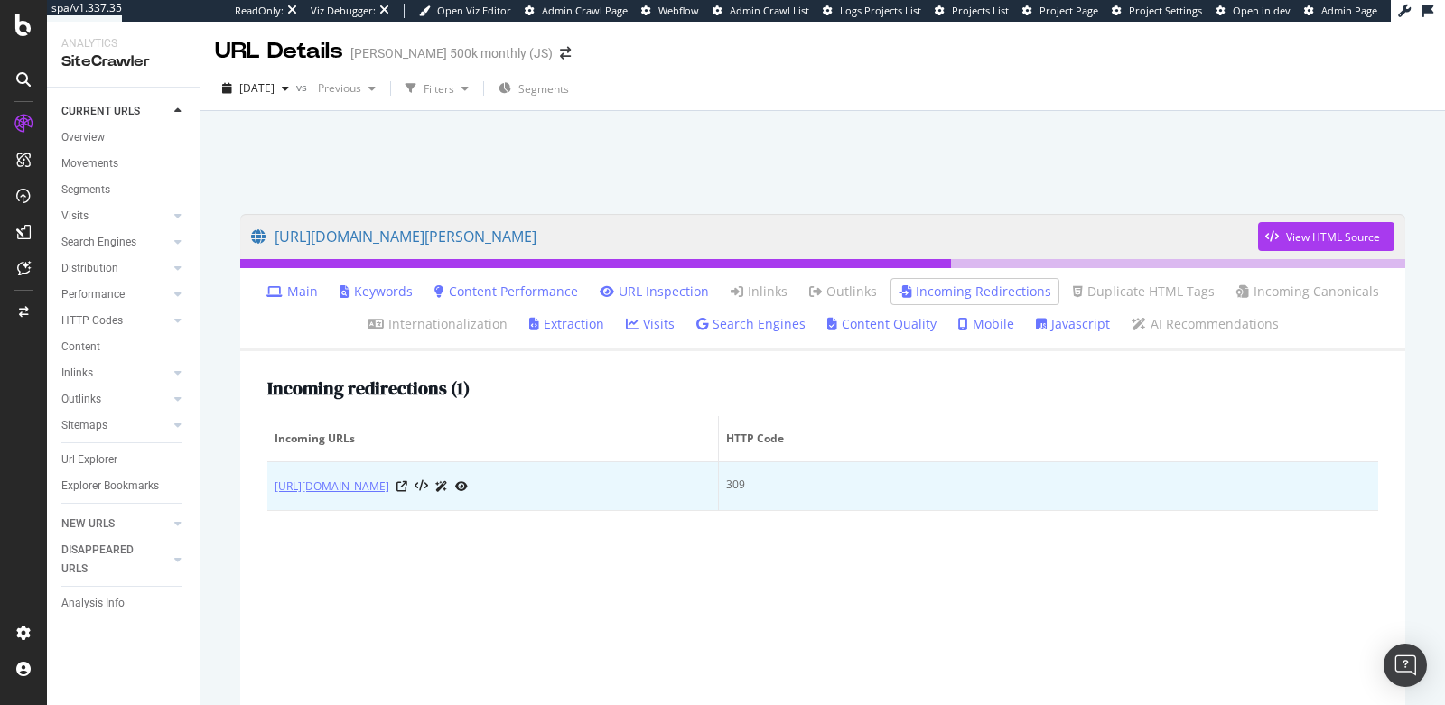
click at [389, 490] on link "[URL][DOMAIN_NAME]" at bounding box center [332, 487] width 115 height 18
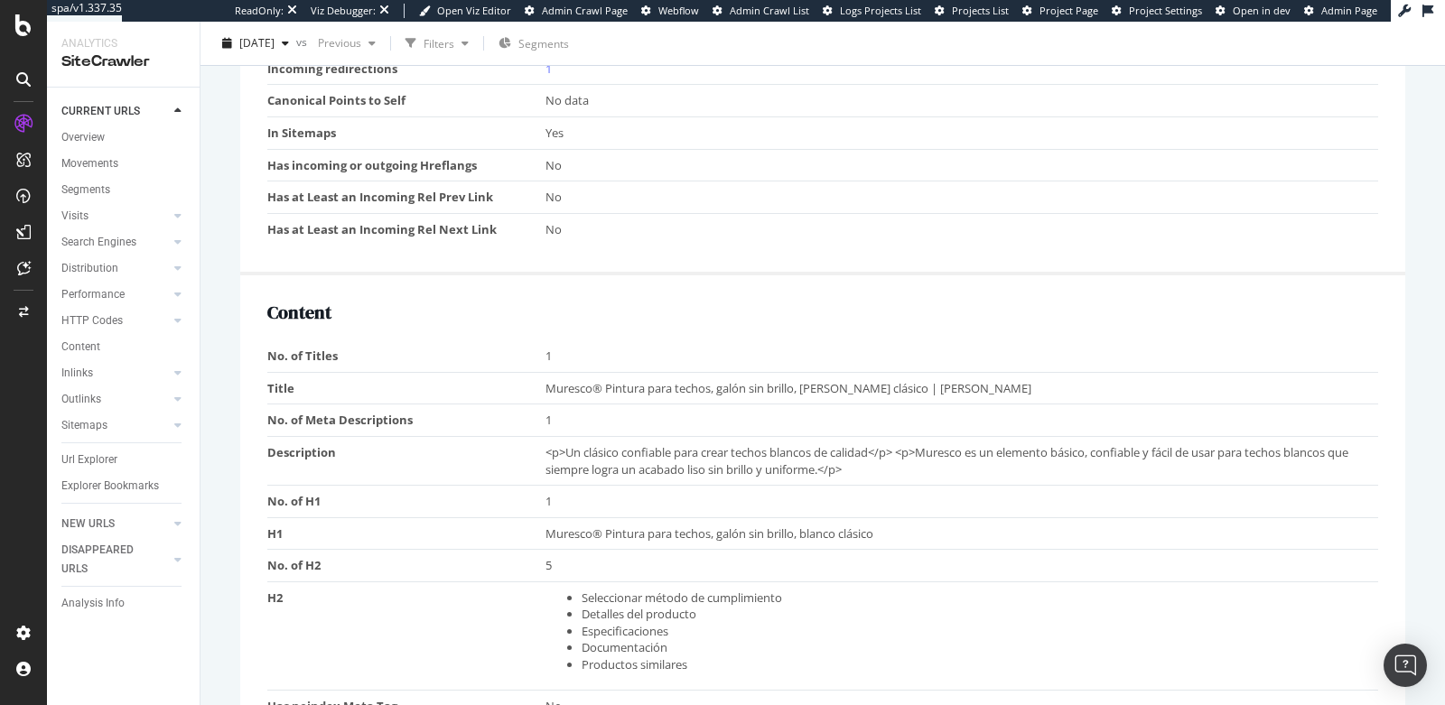
scroll to position [959, 0]
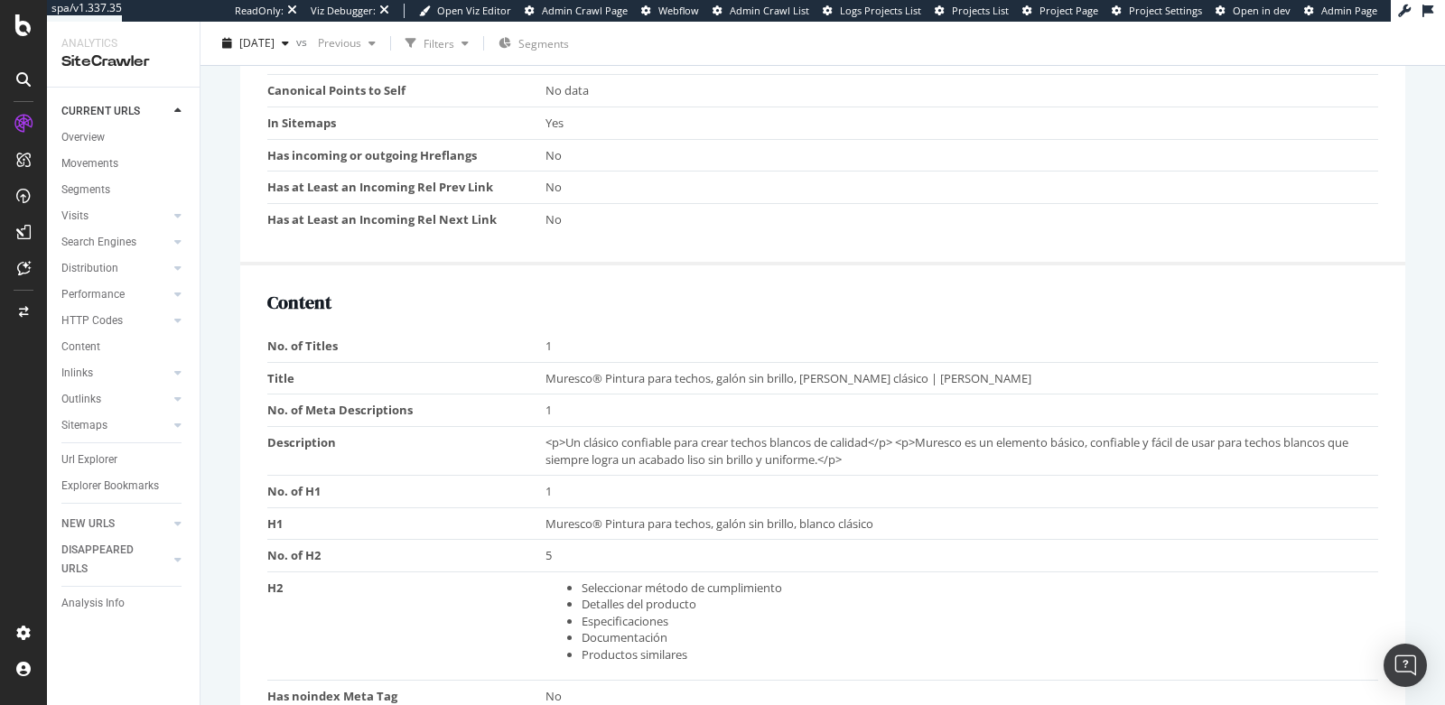
click at [98, 629] on div "CURRENT URLS Overview Movements Segments Visits Analysis Orphan URLs Search Eng…" at bounding box center [123, 397] width 153 height 618
click at [90, 424] on div "Sitemaps" at bounding box center [84, 425] width 46 height 19
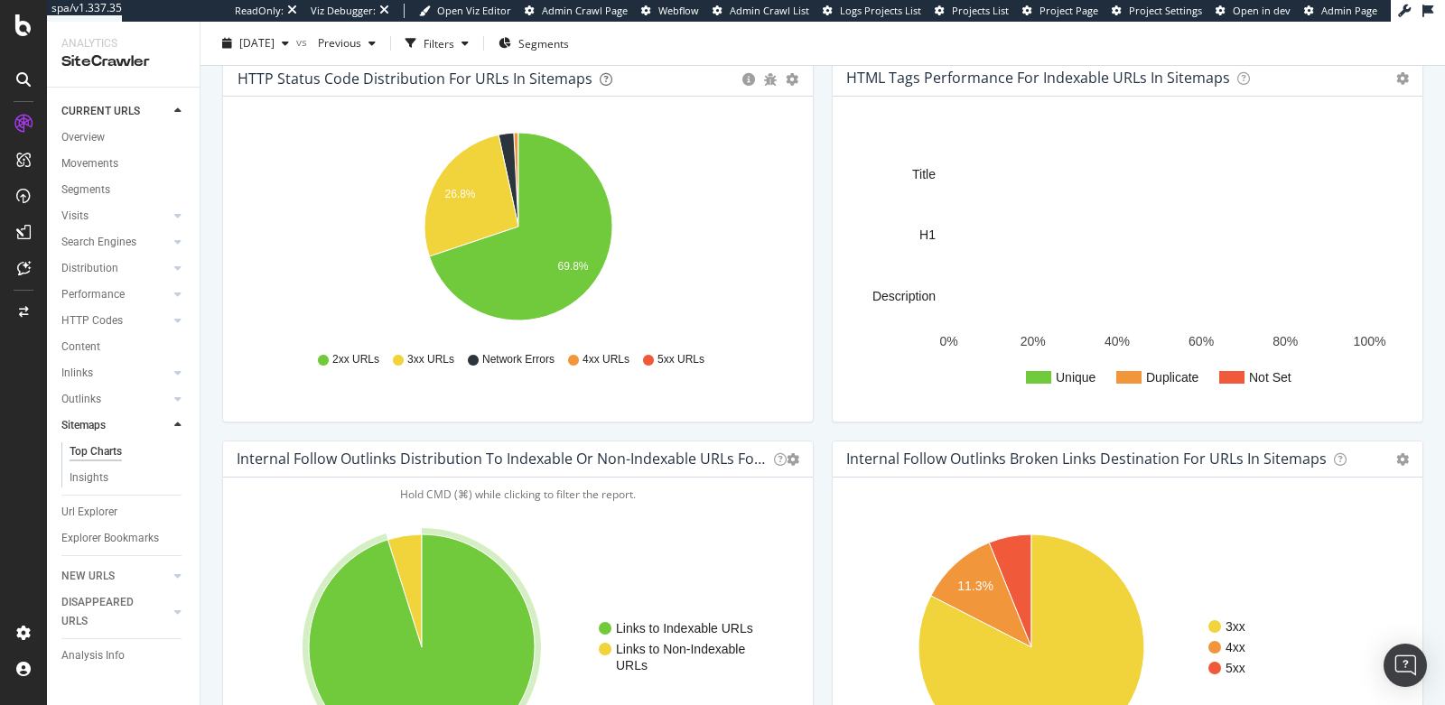
scroll to position [1099, 0]
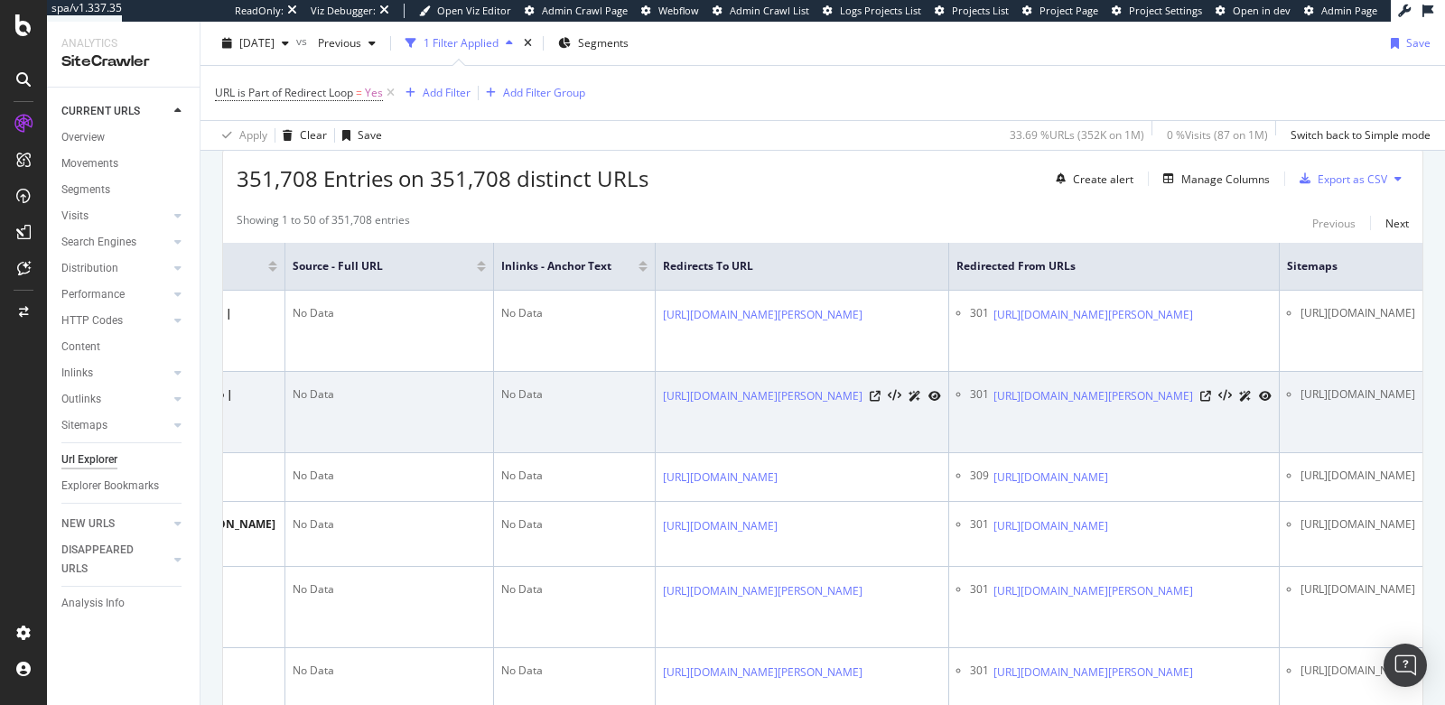
scroll to position [0, 1140]
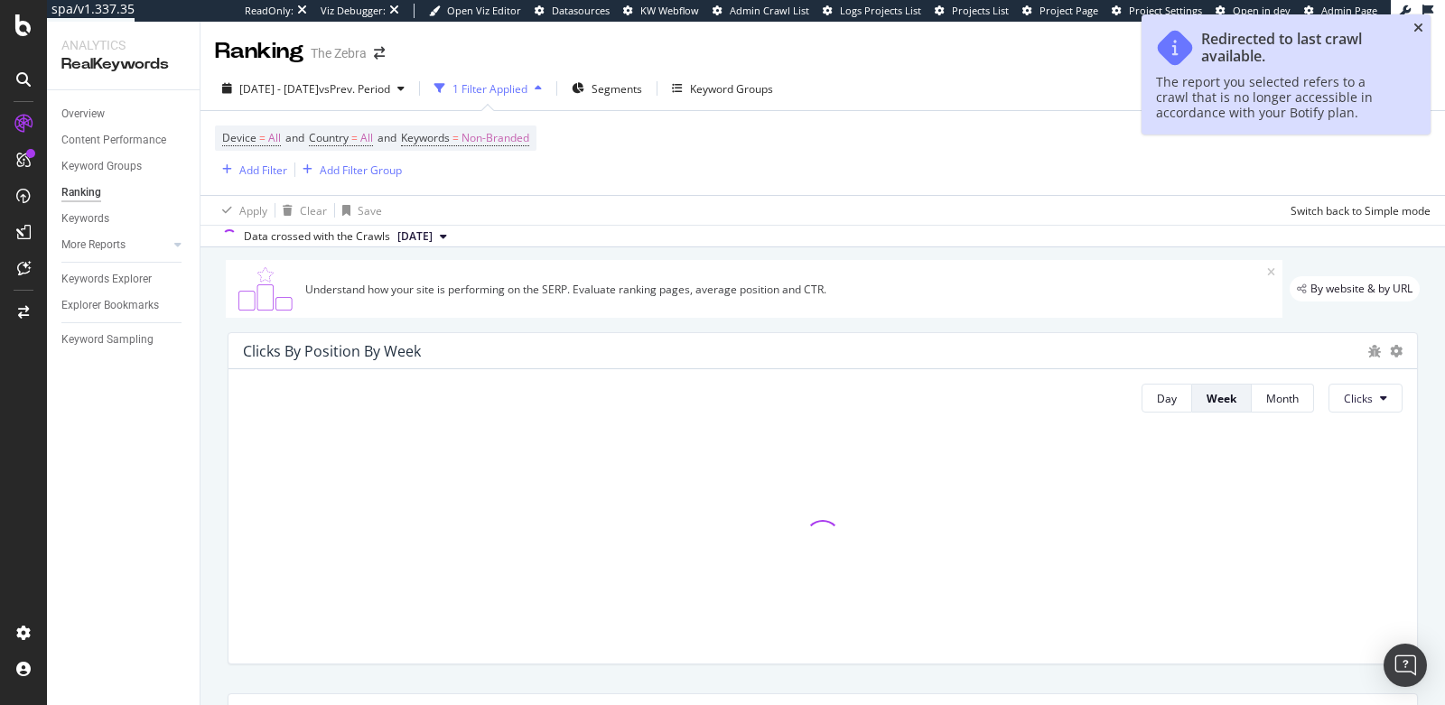
click at [1418, 26] on icon "close toast" at bounding box center [1418, 28] width 10 height 13
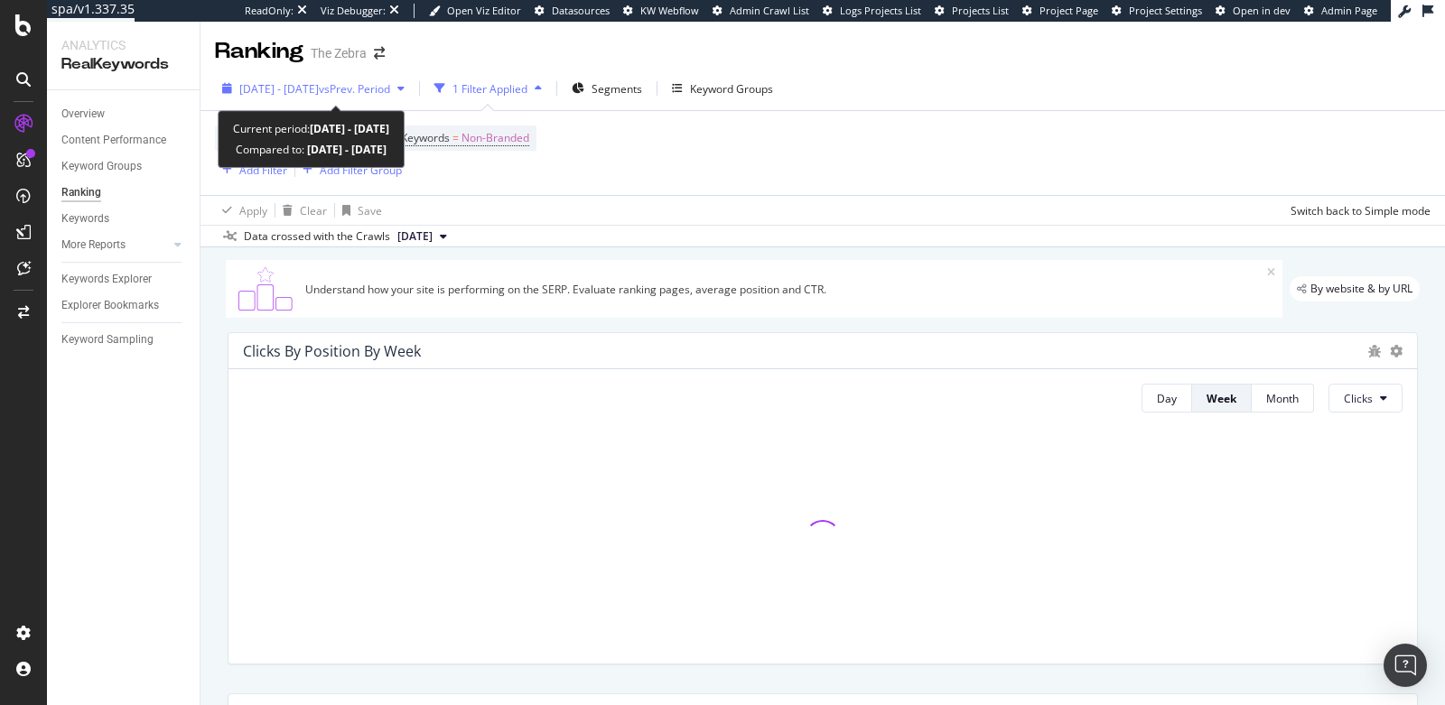
click at [390, 90] on span "vs Prev. Period" at bounding box center [354, 88] width 71 height 15
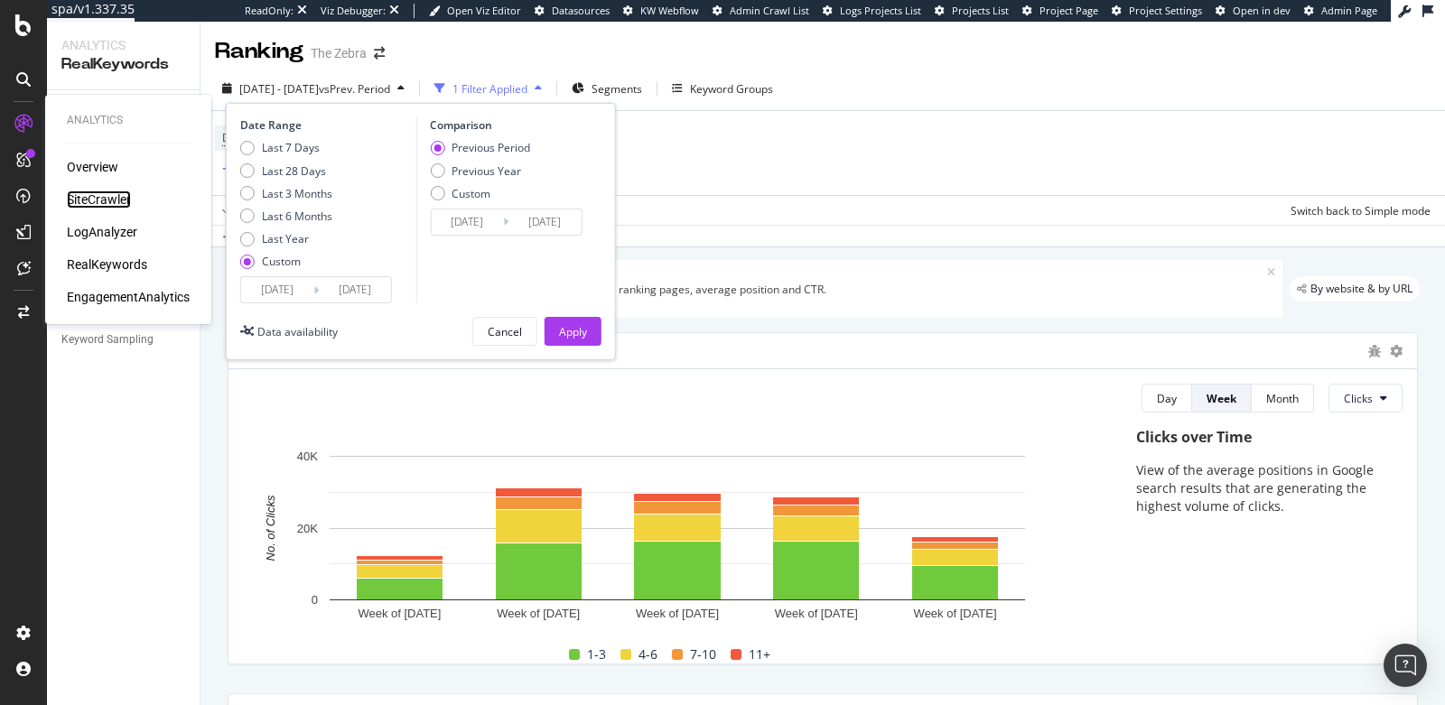
click at [90, 199] on div "SiteCrawler" at bounding box center [99, 200] width 64 height 18
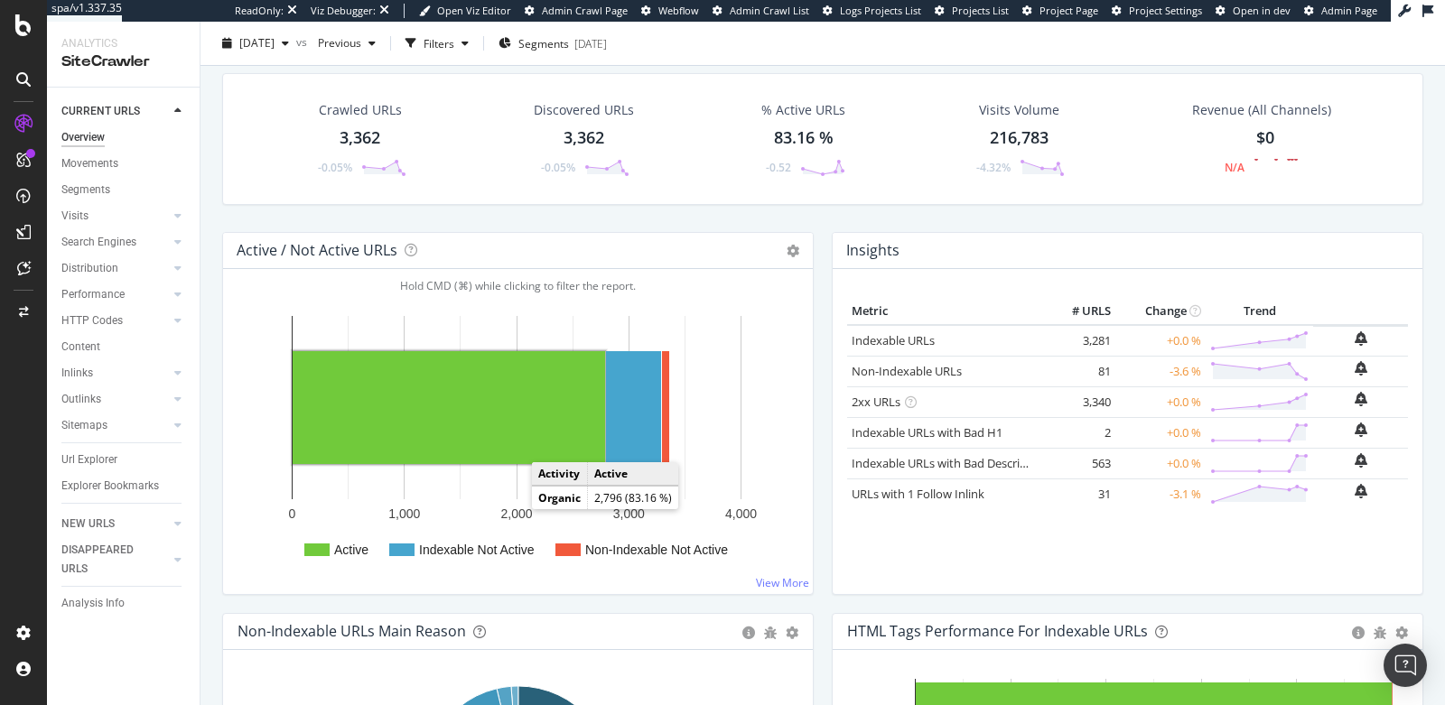
scroll to position [64, 0]
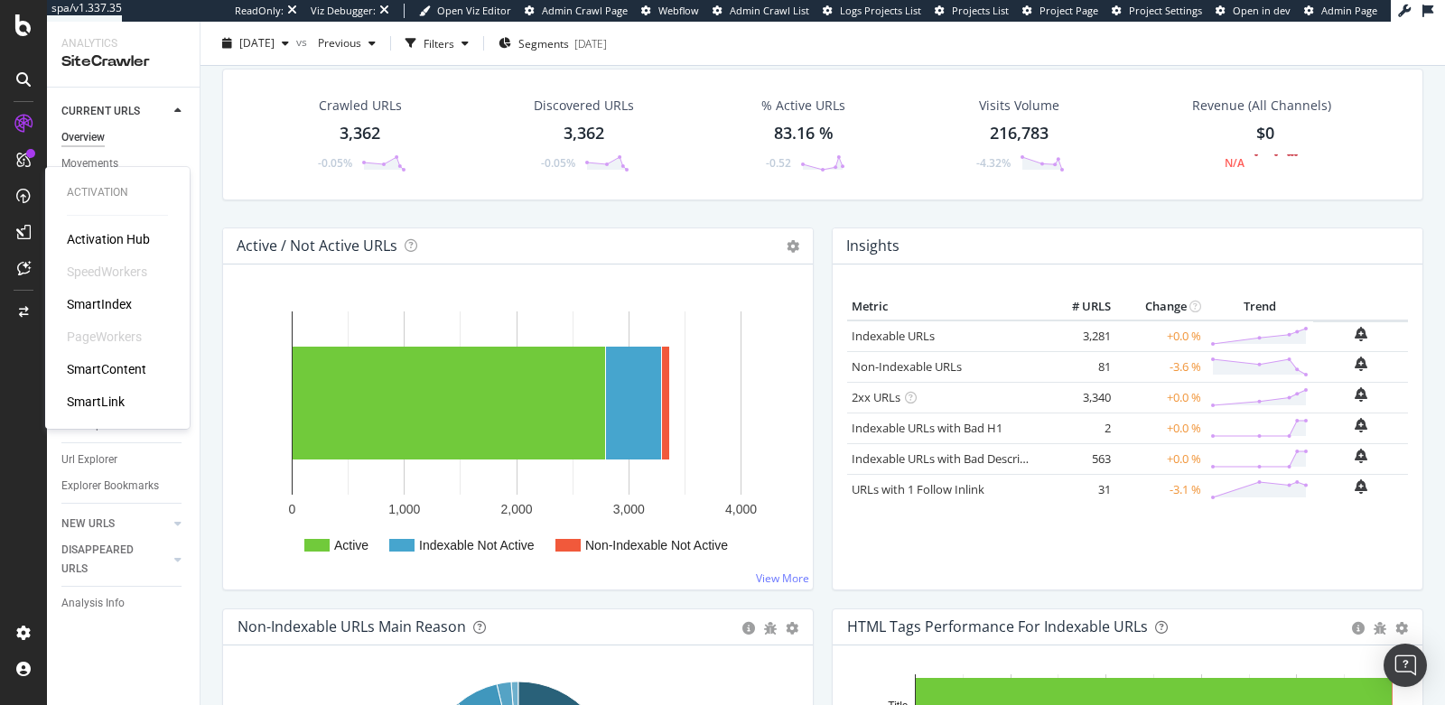
click at [94, 299] on div "SmartIndex" at bounding box center [99, 304] width 65 height 18
